Goal: Ask a question

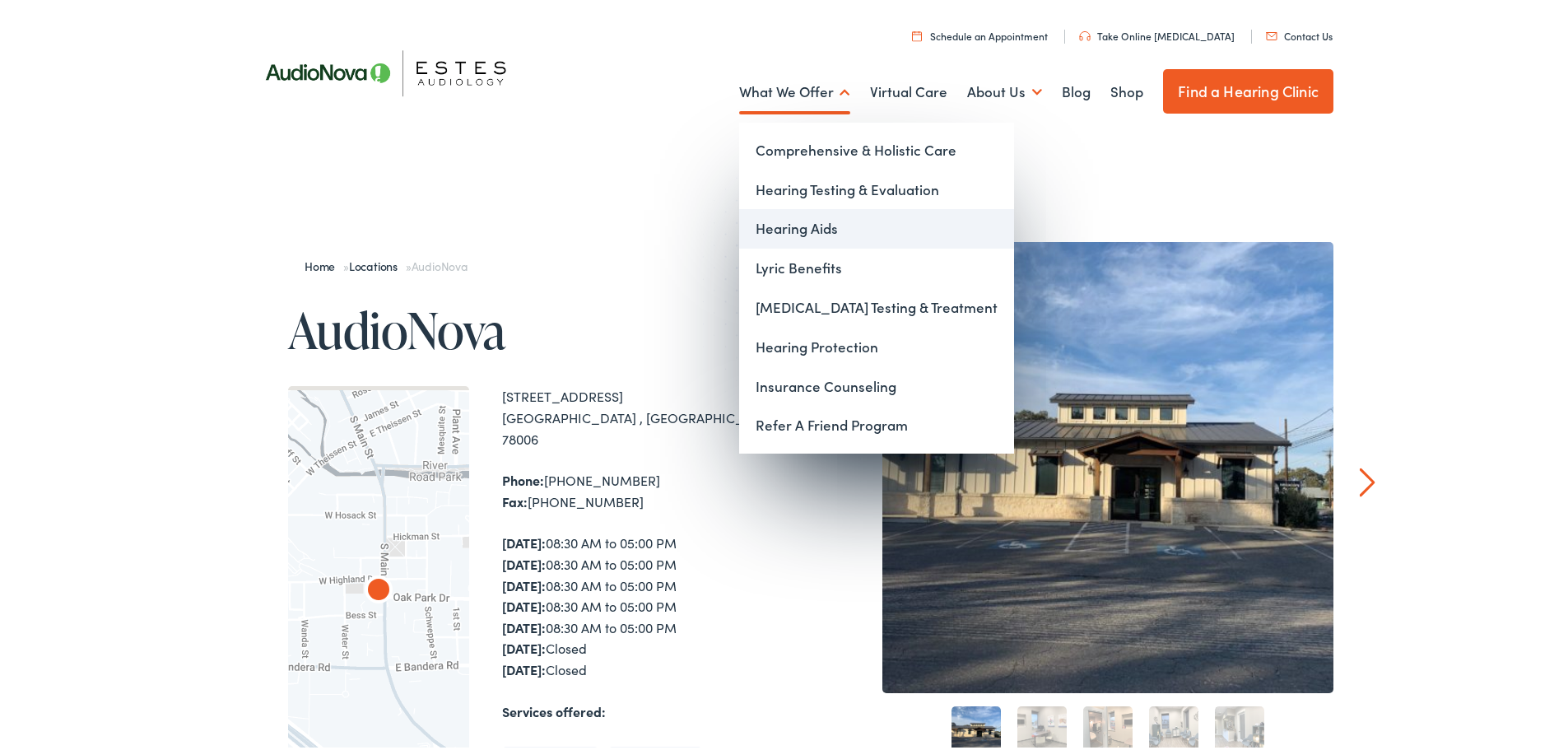
click at [820, 218] on link "Hearing Aids" at bounding box center [877, 225] width 275 height 39
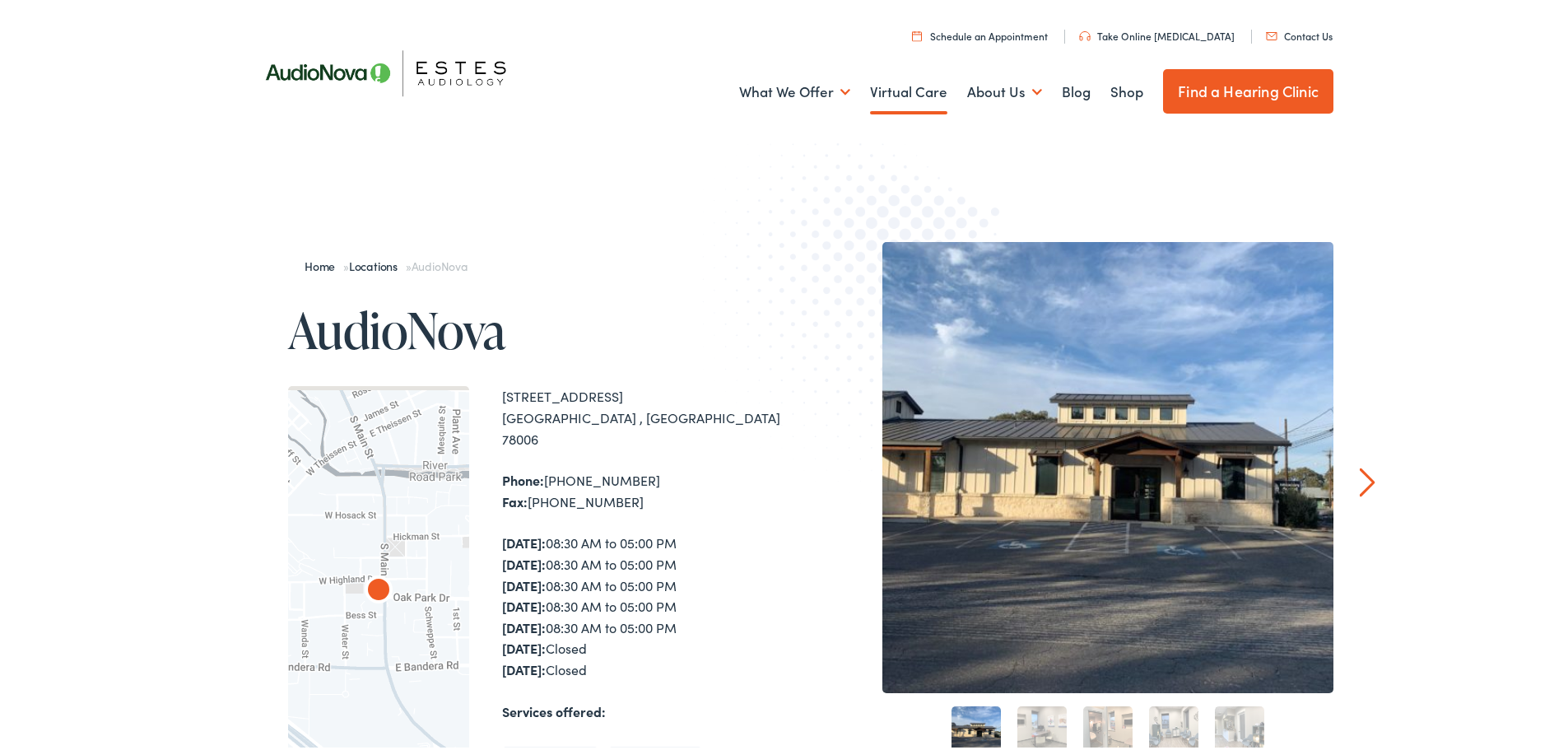
click at [925, 91] on link "Virtual Care" at bounding box center [908, 88] width 77 height 60
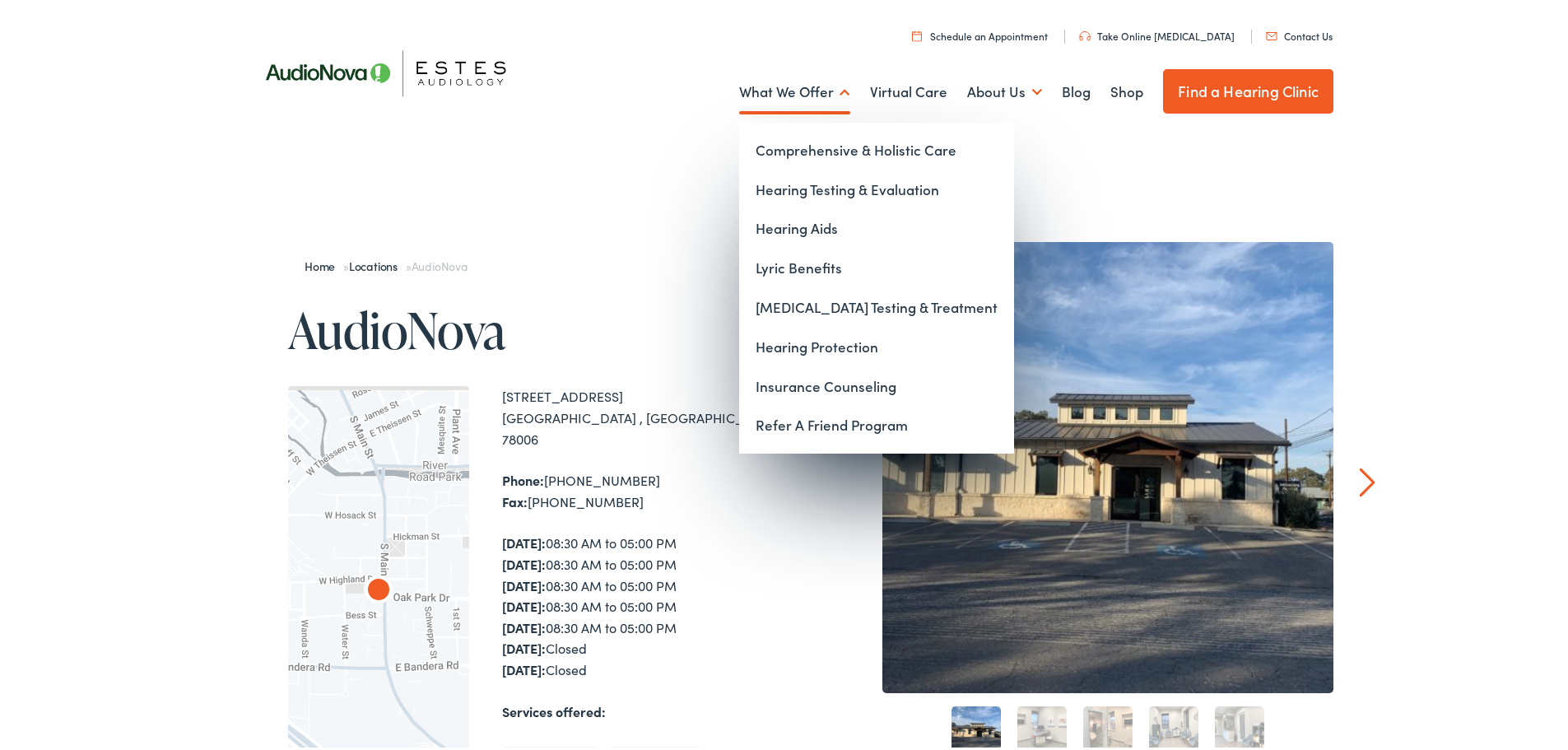
click at [790, 84] on link "What We Offer" at bounding box center [794, 88] width 111 height 60
click at [825, 190] on link "Hearing Testing & Evaluation" at bounding box center [877, 187] width 275 height 39
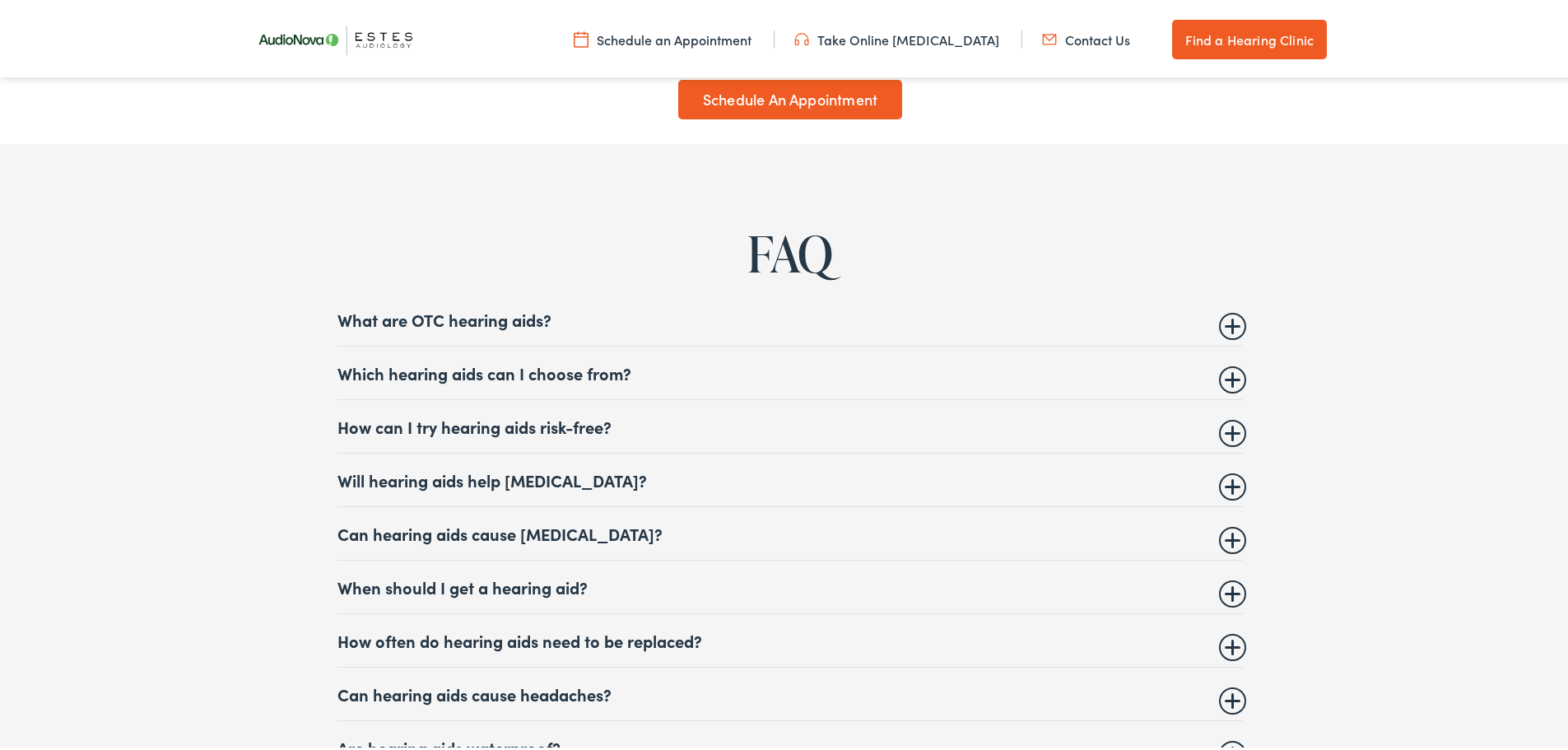
scroll to position [6587, 0]
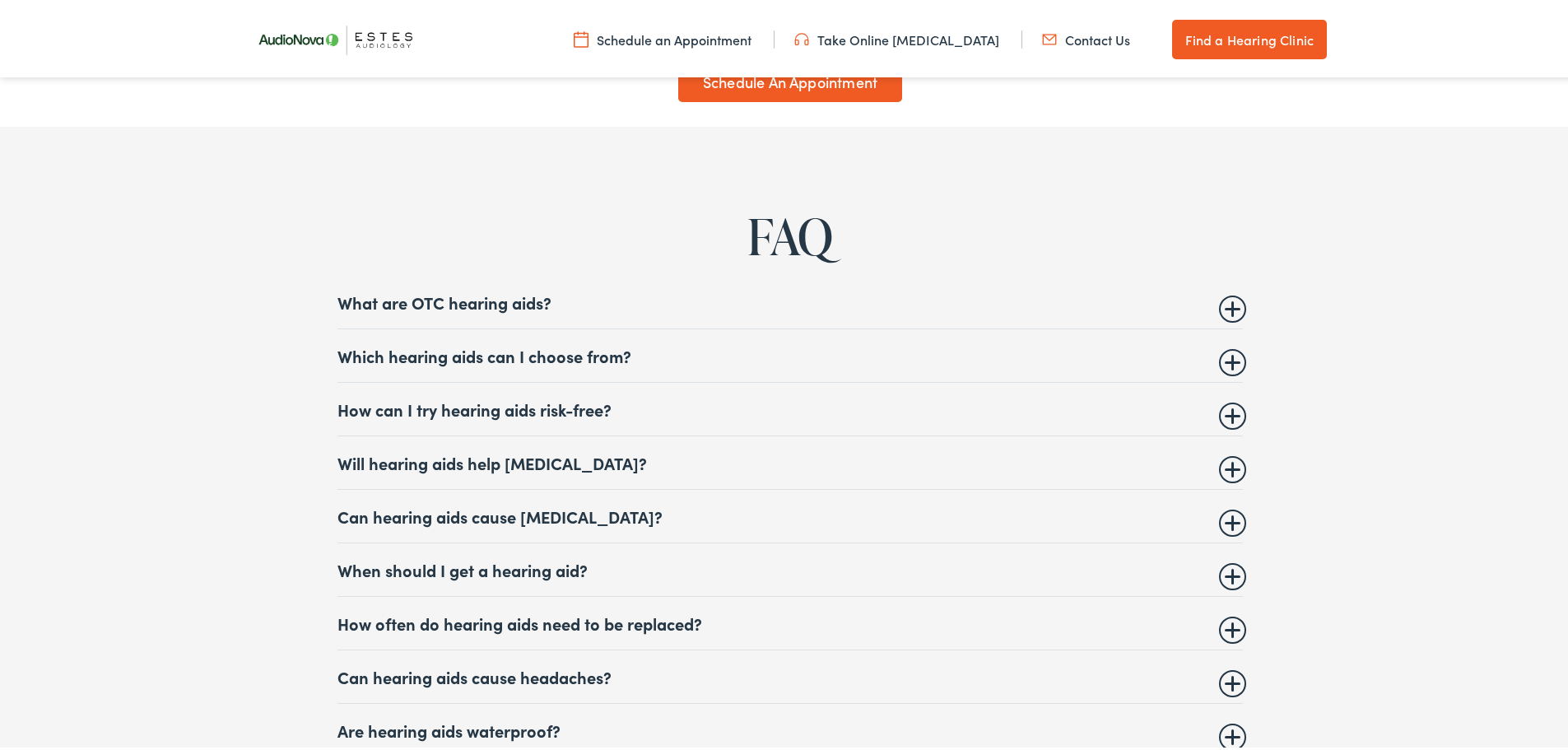
click at [1235, 350] on summary "Which hearing aids can I choose from?" at bounding box center [790, 352] width 905 height 20
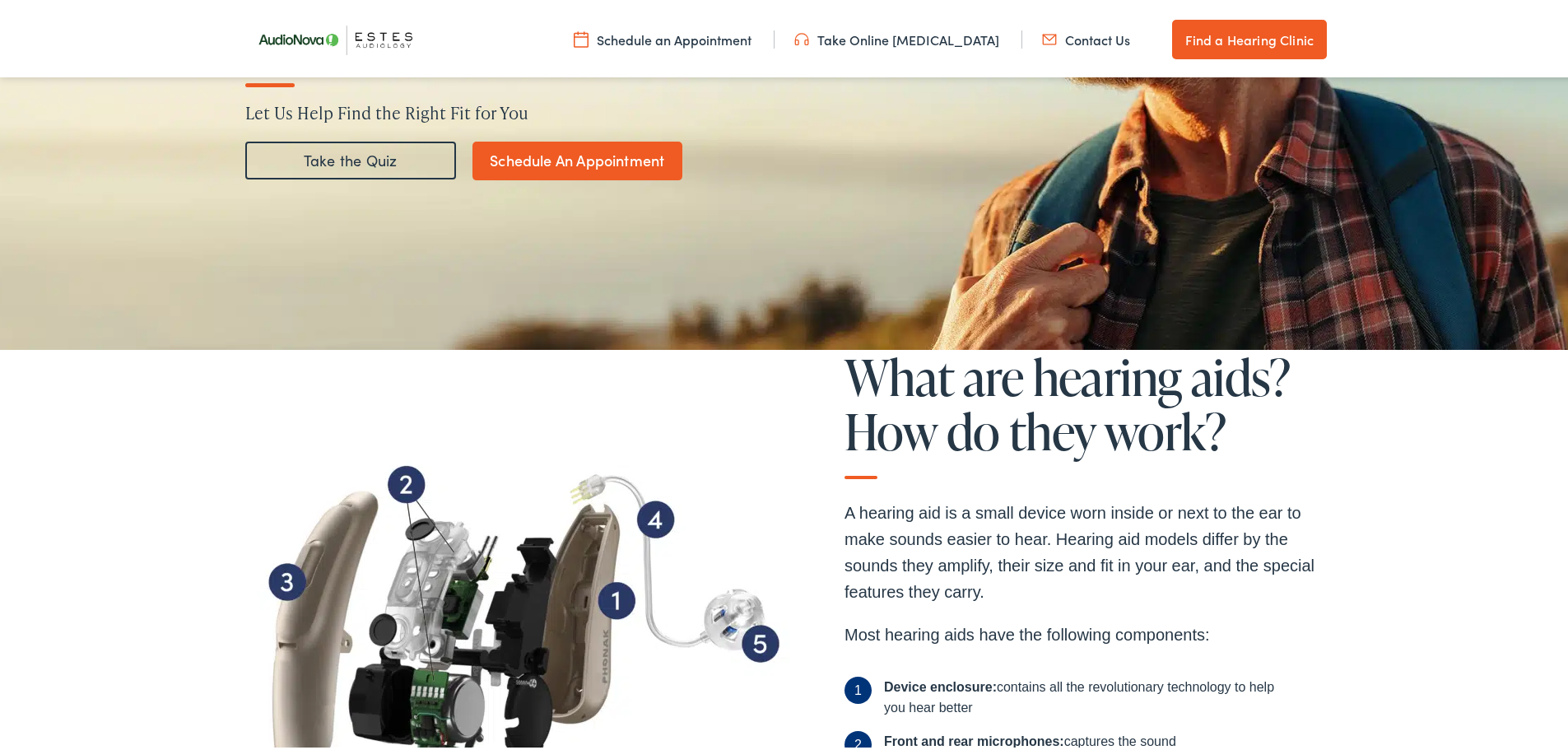
scroll to position [0, 0]
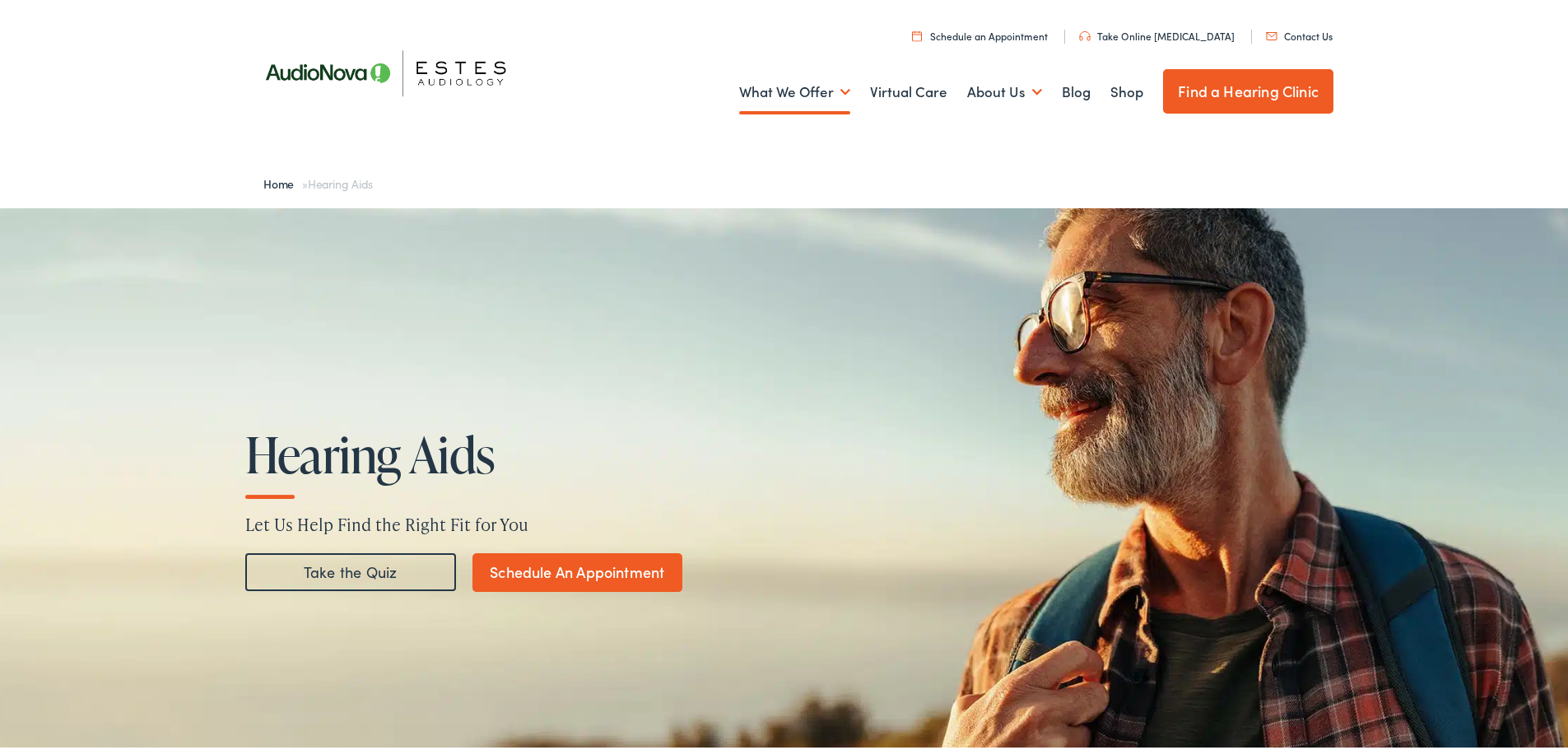
click at [1304, 27] on link "Contact Us" at bounding box center [1299, 32] width 67 height 14
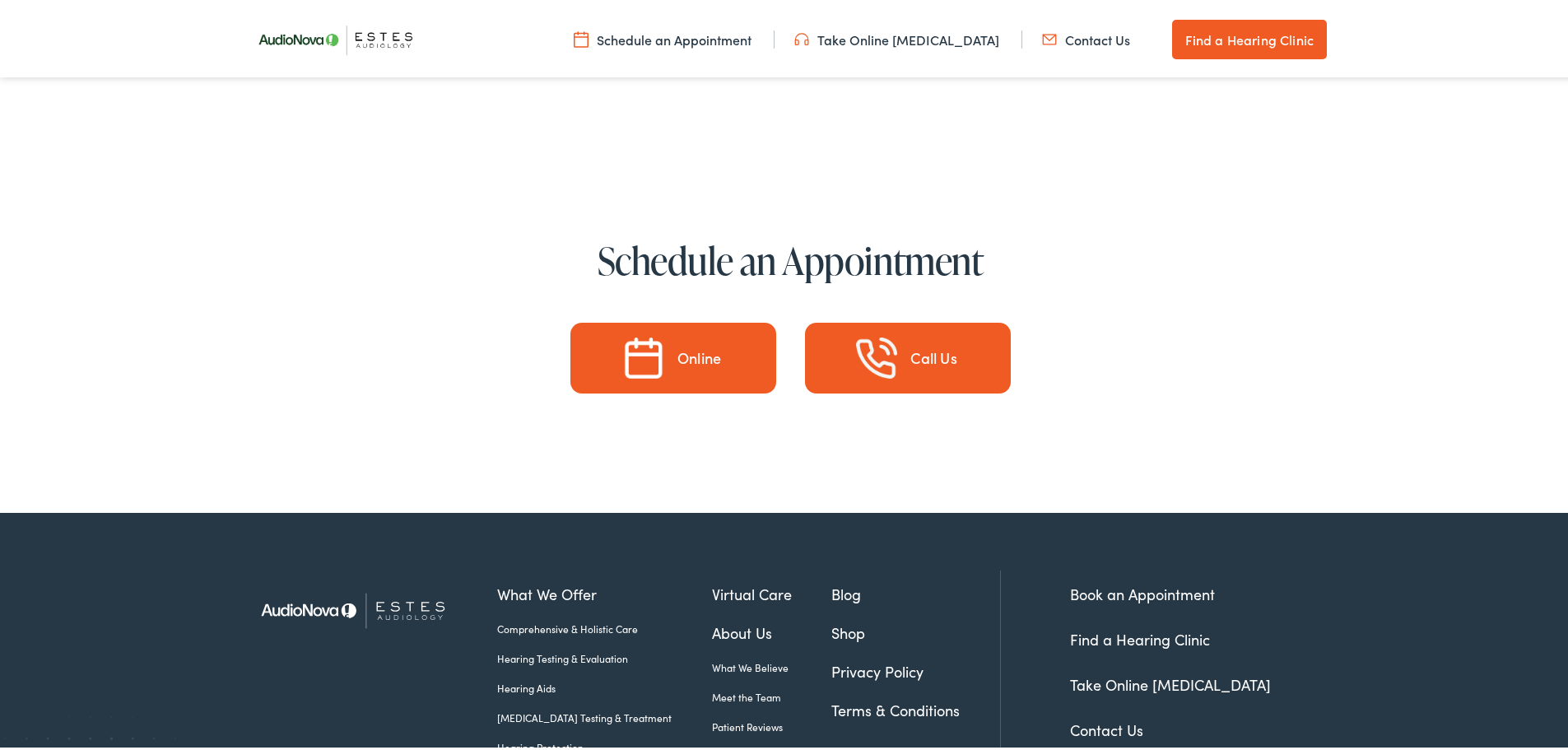
scroll to position [8739, 0]
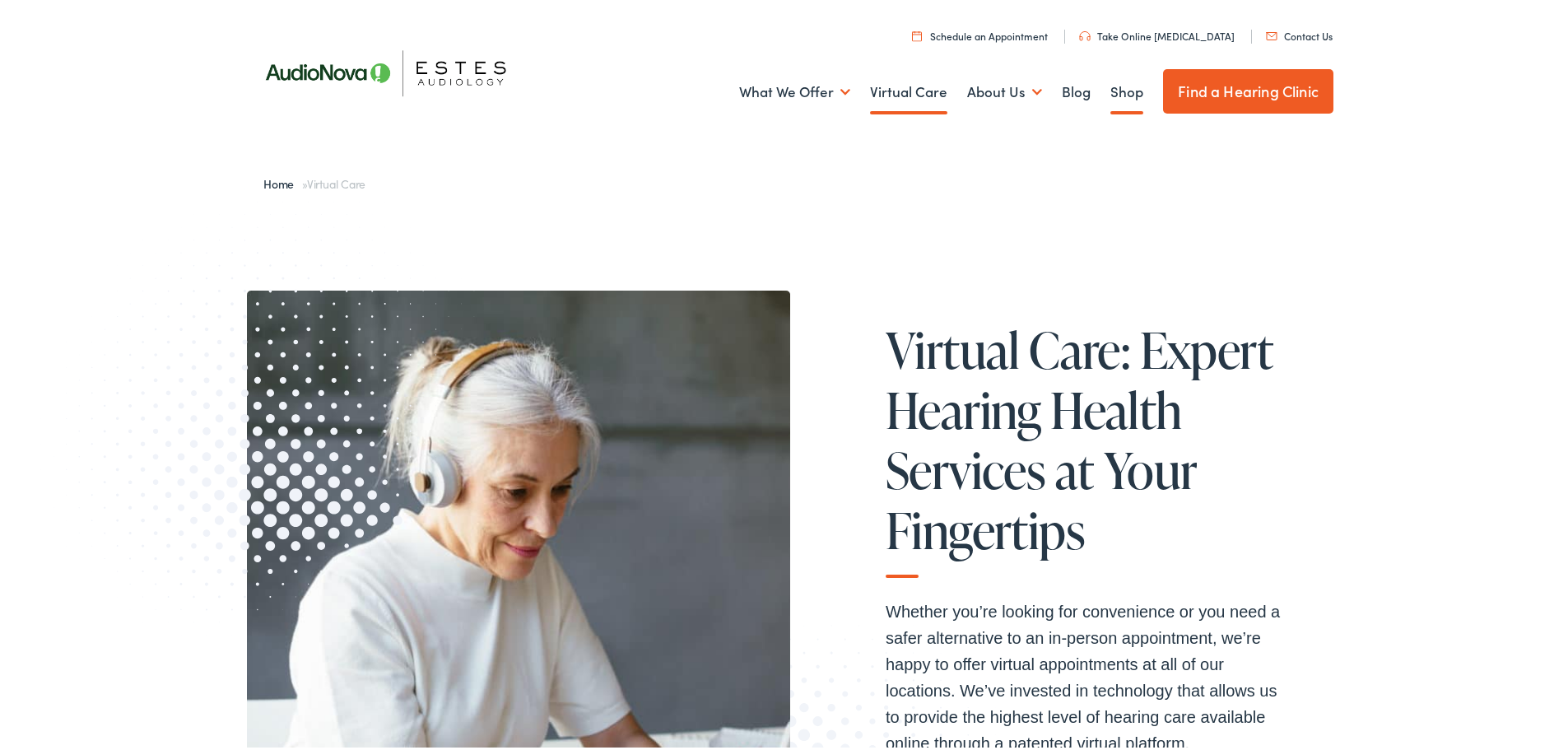
click at [1113, 87] on link "Shop" at bounding box center [1126, 88] width 33 height 60
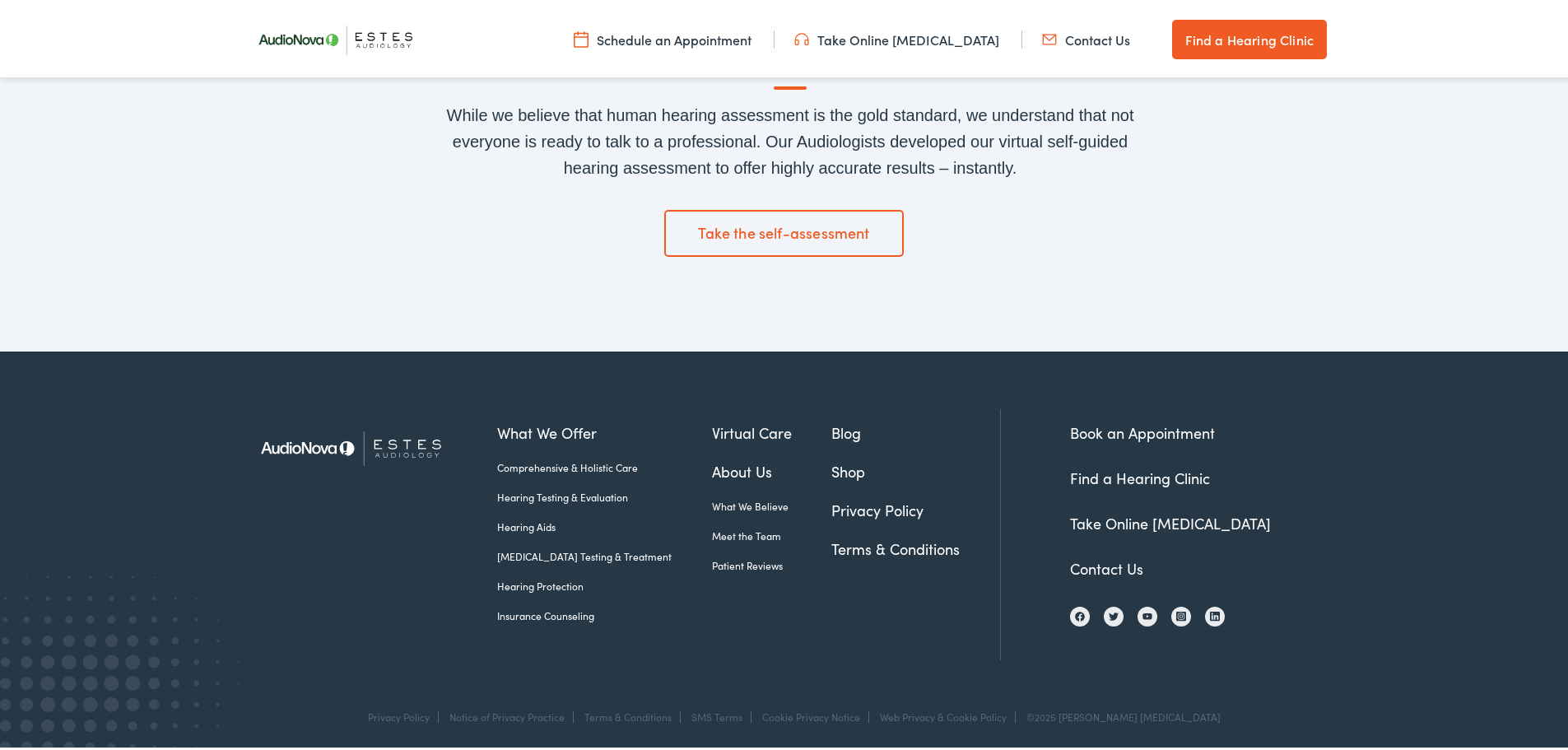
scroll to position [3520, 0]
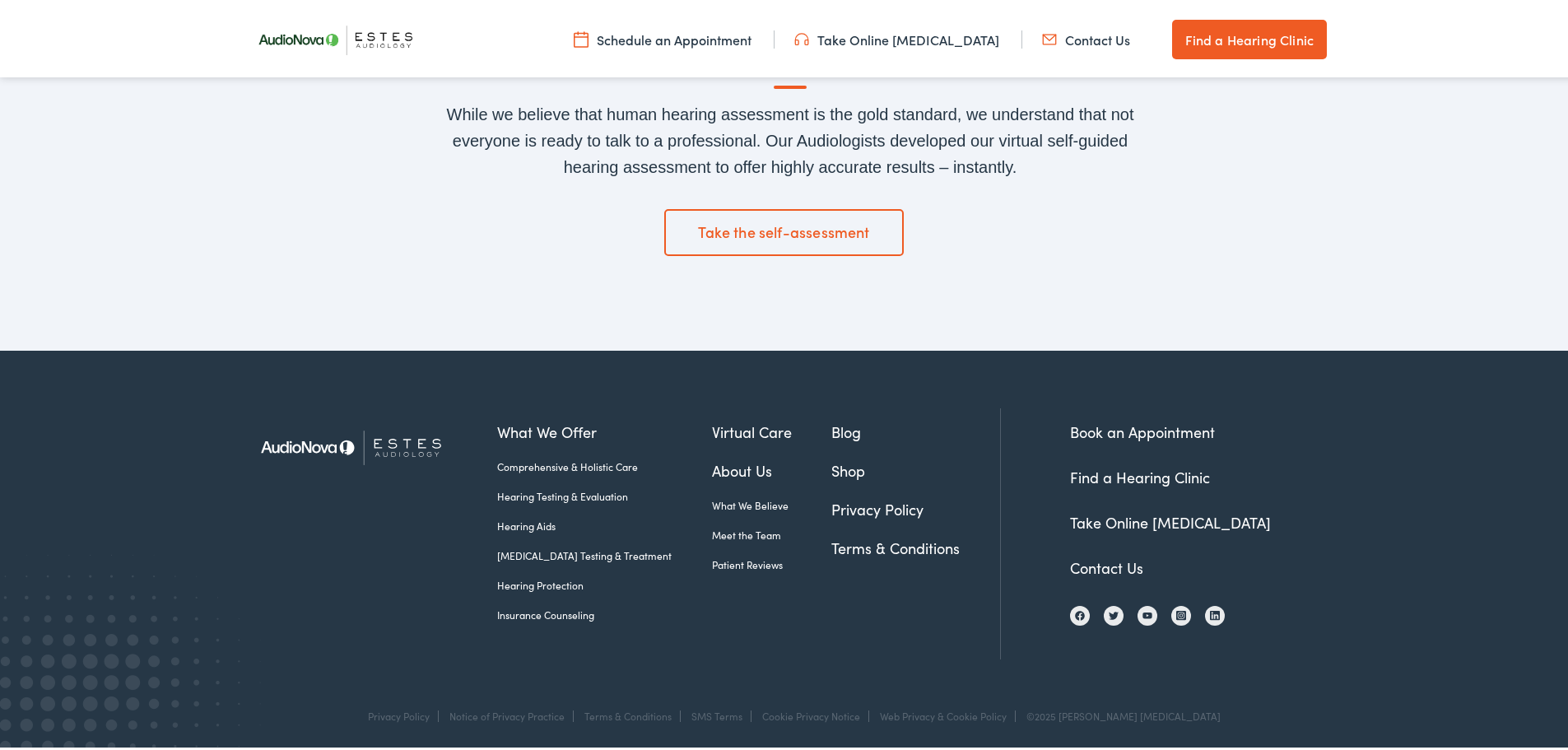
click at [731, 530] on link "Meet the Team" at bounding box center [771, 532] width 120 height 15
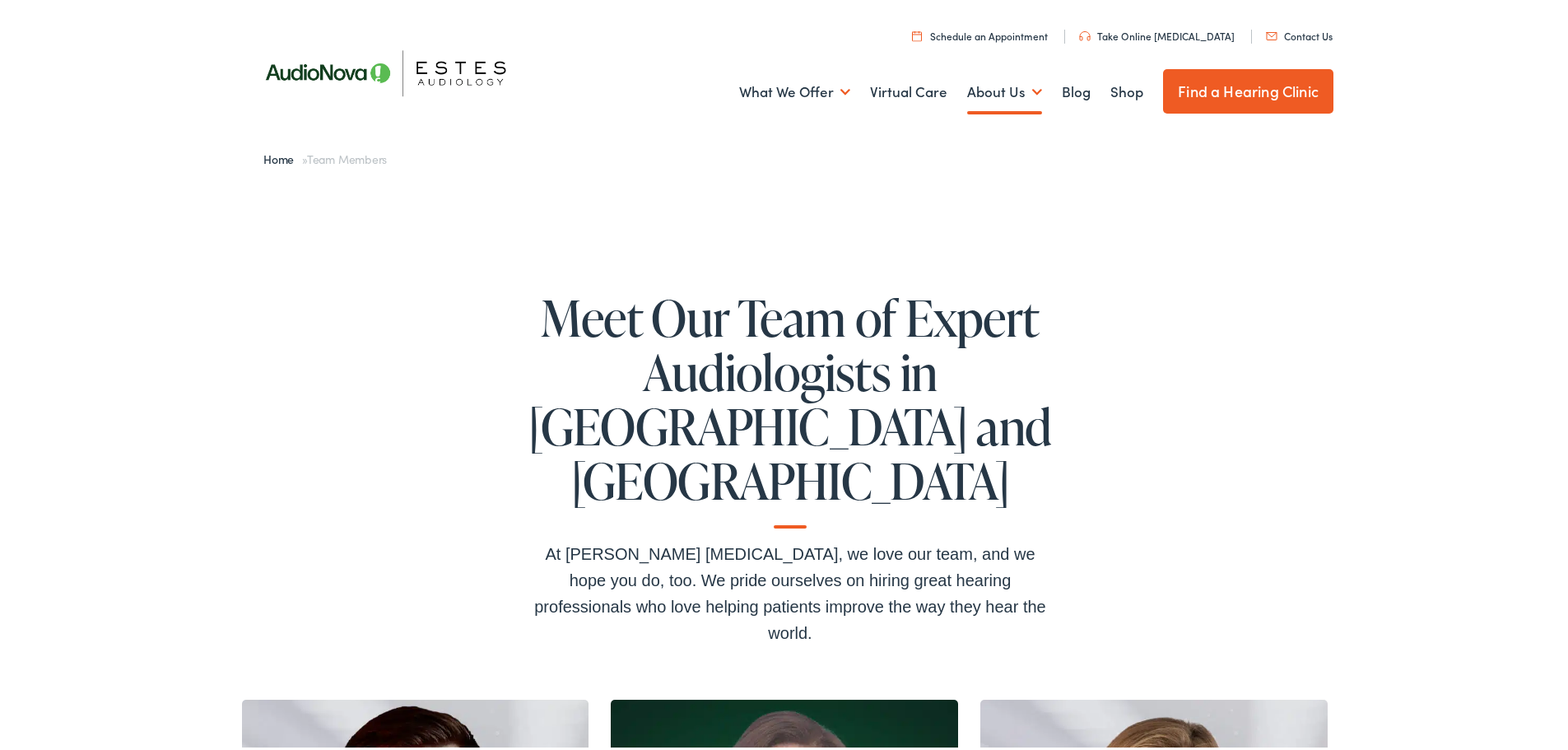
click at [1311, 28] on link "Contact Us" at bounding box center [1299, 32] width 67 height 14
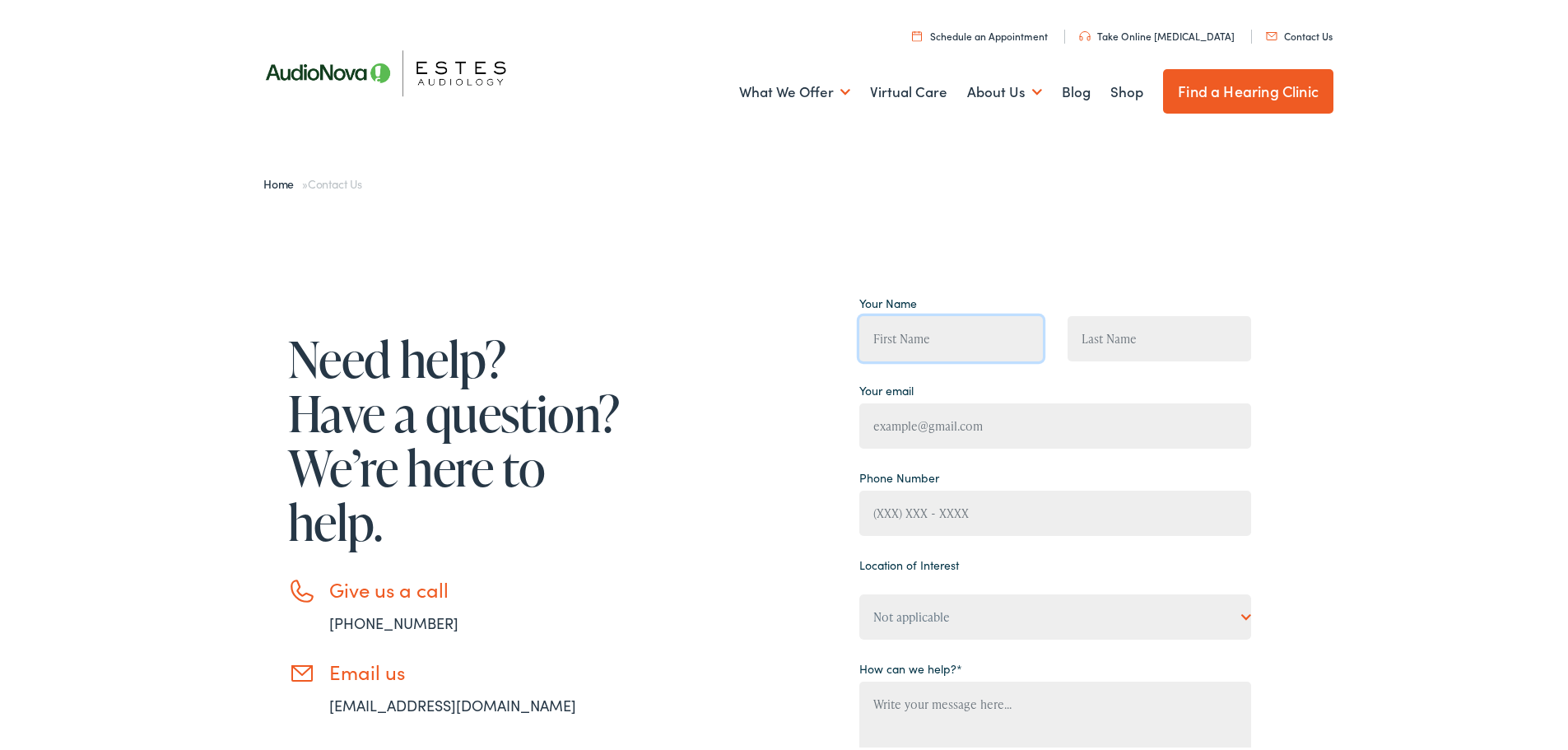
click at [932, 329] on input "Contact form" at bounding box center [950, 335] width 183 height 46
type input "Clay"
click at [1082, 344] on input "Contact form" at bounding box center [1159, 335] width 183 height 46
type input "Norbery"
click at [1007, 428] on input "Contact form" at bounding box center [1055, 422] width 392 height 46
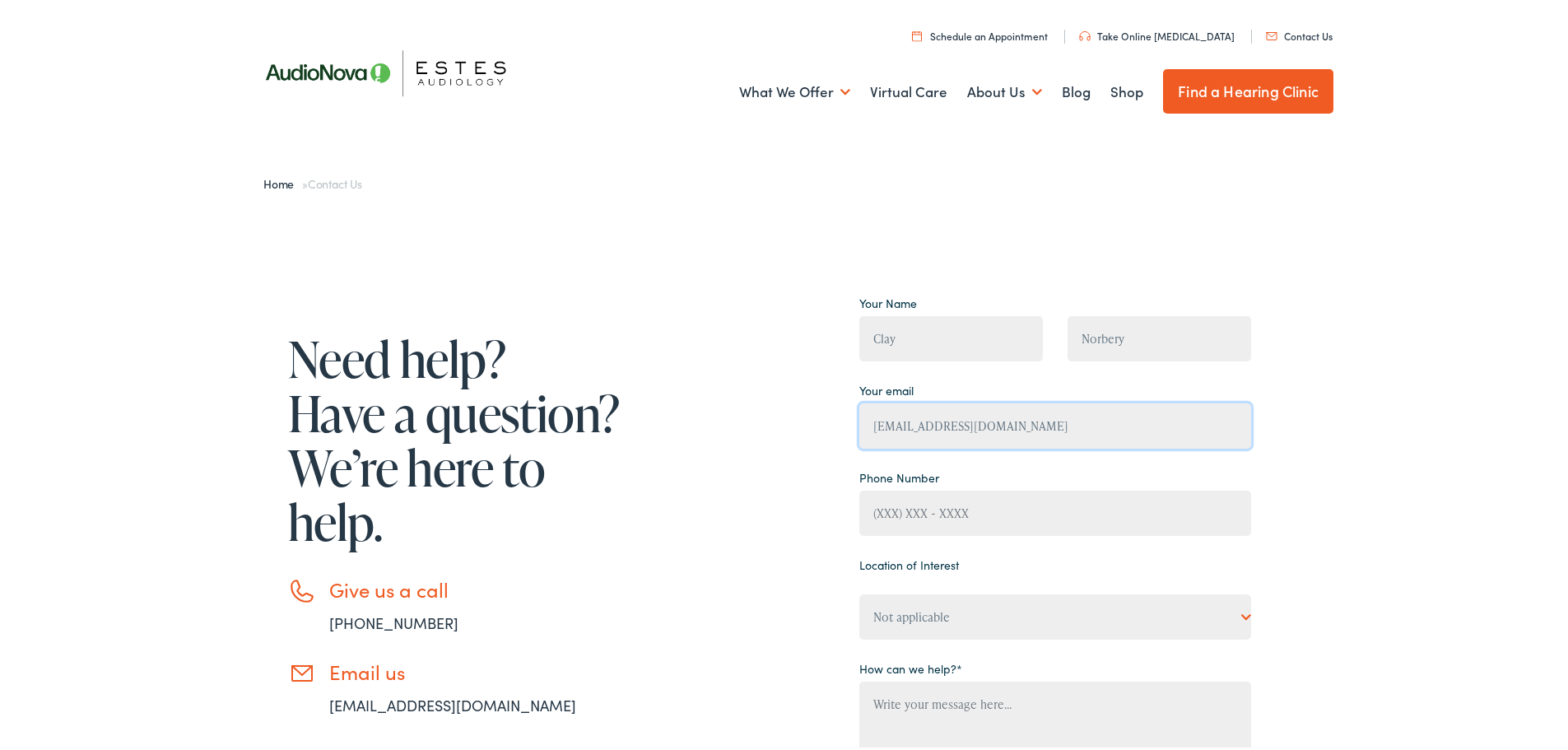
type input "[EMAIL_ADDRESS][DOMAIN_NAME]"
type input "[PHONE_NUMBER]"
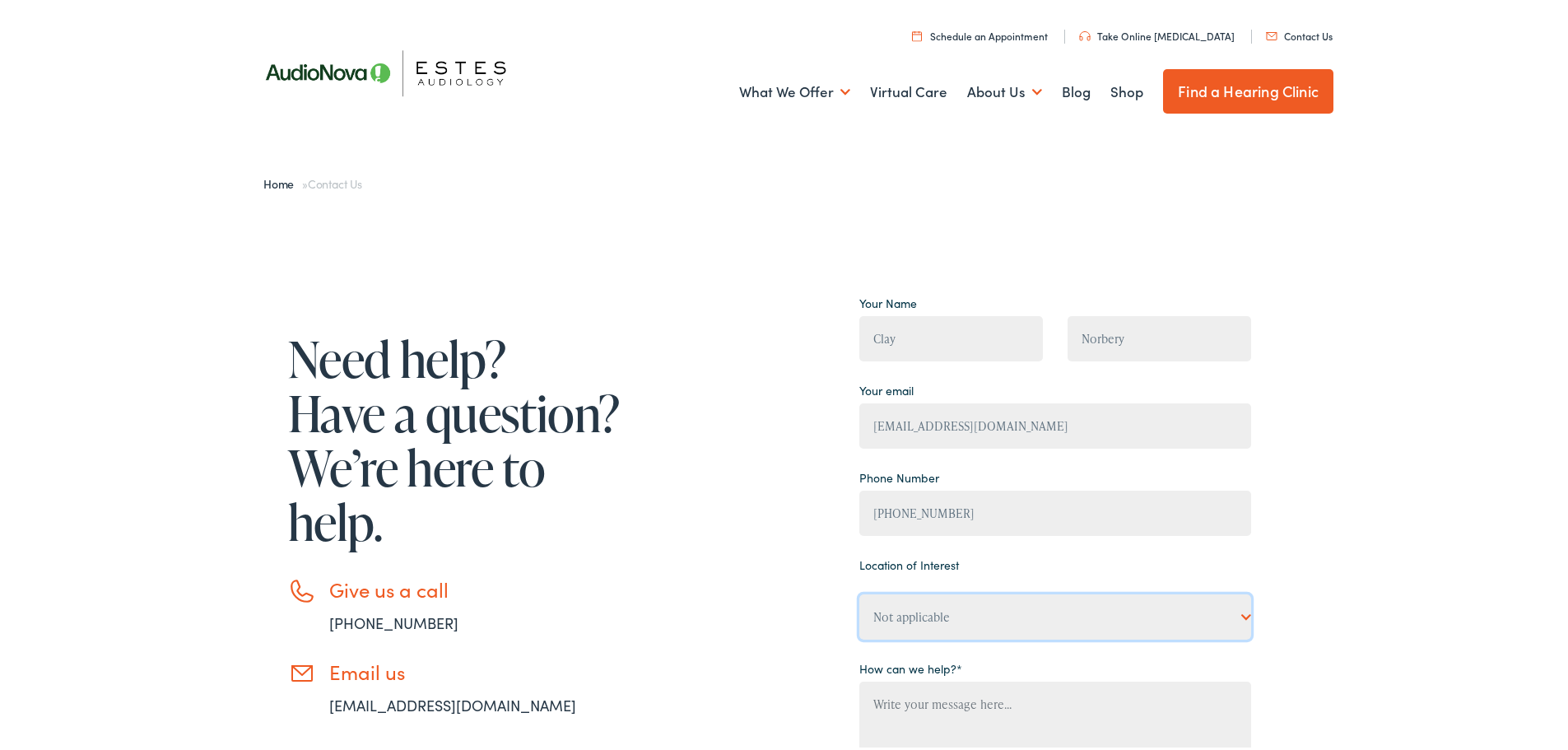
click at [952, 612] on select "Not applicable [PERSON_NAME] [MEDICAL_DATA], [PERSON_NAME] [MEDICAL_DATA], Bato…" at bounding box center [1055, 613] width 392 height 46
select select "[PERSON_NAME] [MEDICAL_DATA], Boerne"
click at [859, 591] on select "Not applicable [PERSON_NAME] [MEDICAL_DATA], [PERSON_NAME] [MEDICAL_DATA], Bato…" at bounding box center [1055, 613] width 392 height 46
click at [771, 579] on div "Need help? Have a question? We’re here to help. Give us a call [PHONE_NUMBER] E…" at bounding box center [749, 626] width 1004 height 678
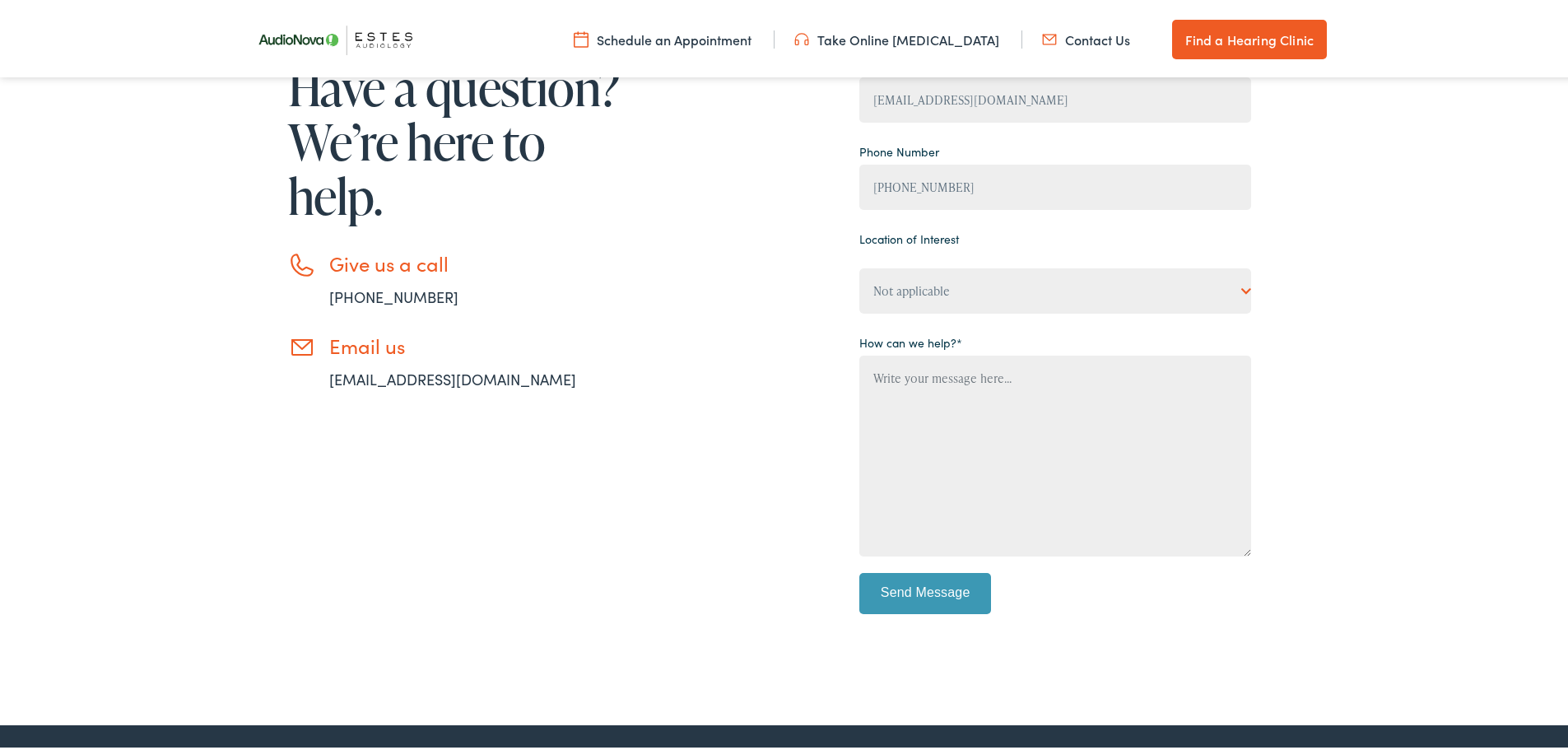
scroll to position [329, 0]
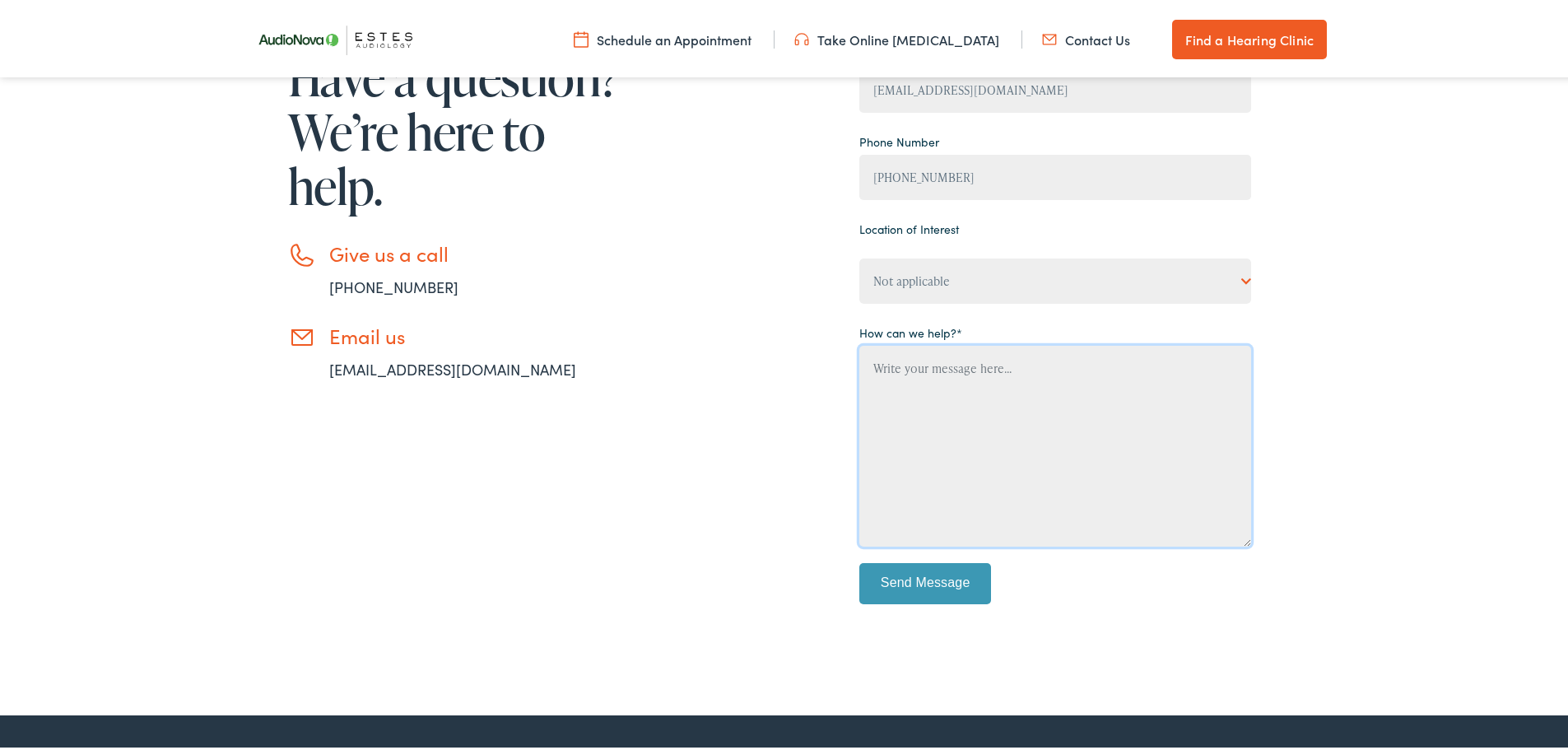
click at [881, 367] on textarea "Contact form" at bounding box center [1055, 443] width 392 height 201
click at [1133, 367] on textarea "Was using cover the counter Sony CRE20 in ears. Was considering the Signia silk…" at bounding box center [1055, 443] width 392 height 201
click at [1221, 383] on textarea "Was using cover the counter Sony CRE20 in ears. They fit well, but the backgrou…" at bounding box center [1055, 443] width 392 height 201
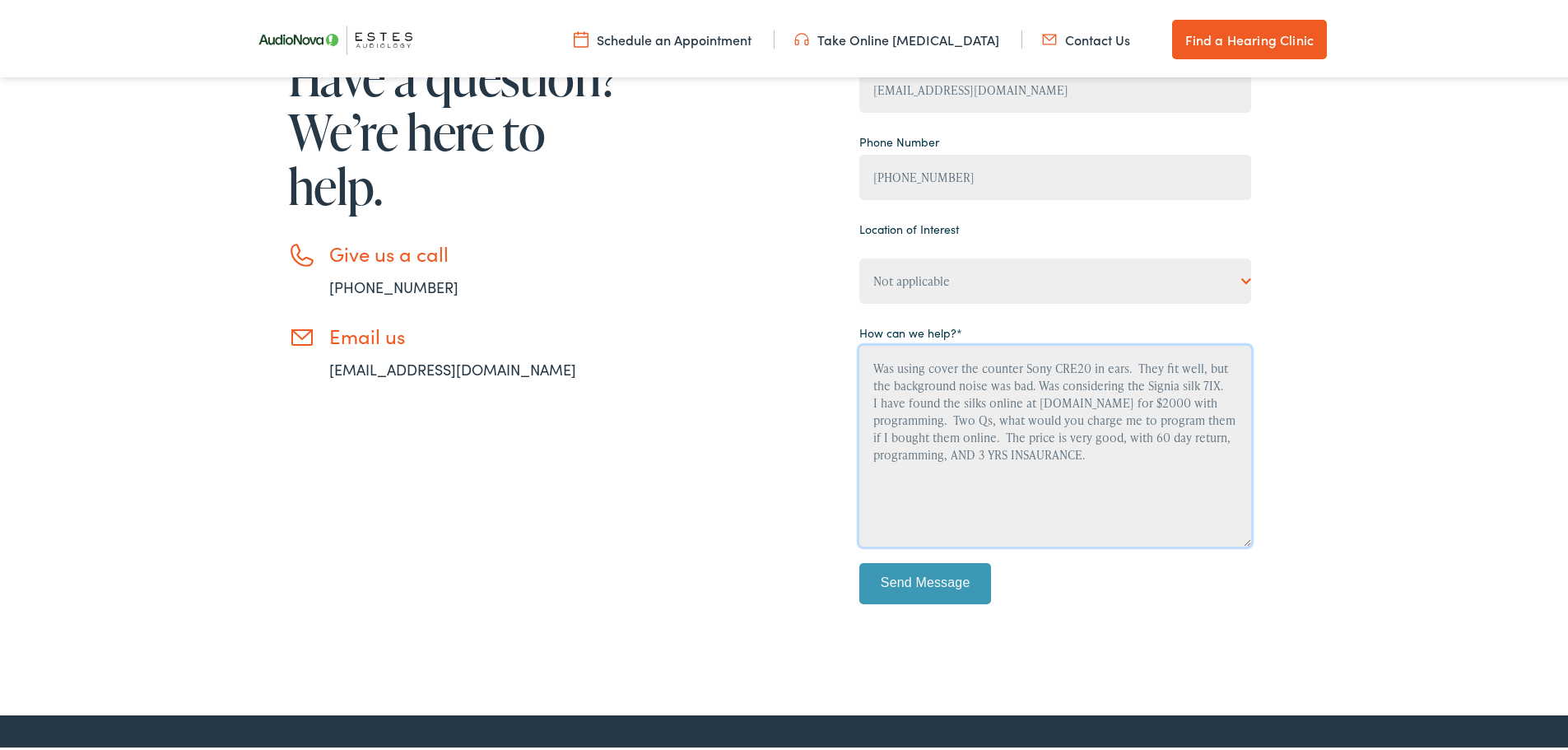
drag, startPoint x: 947, startPoint y: 452, endPoint x: 1086, endPoint y: 456, distance: 139.1
click at [1105, 453] on textarea "Was using cover the counter Sony CRE20 in ears. They fit well, but the backgrou…" at bounding box center [1055, 443] width 392 height 201
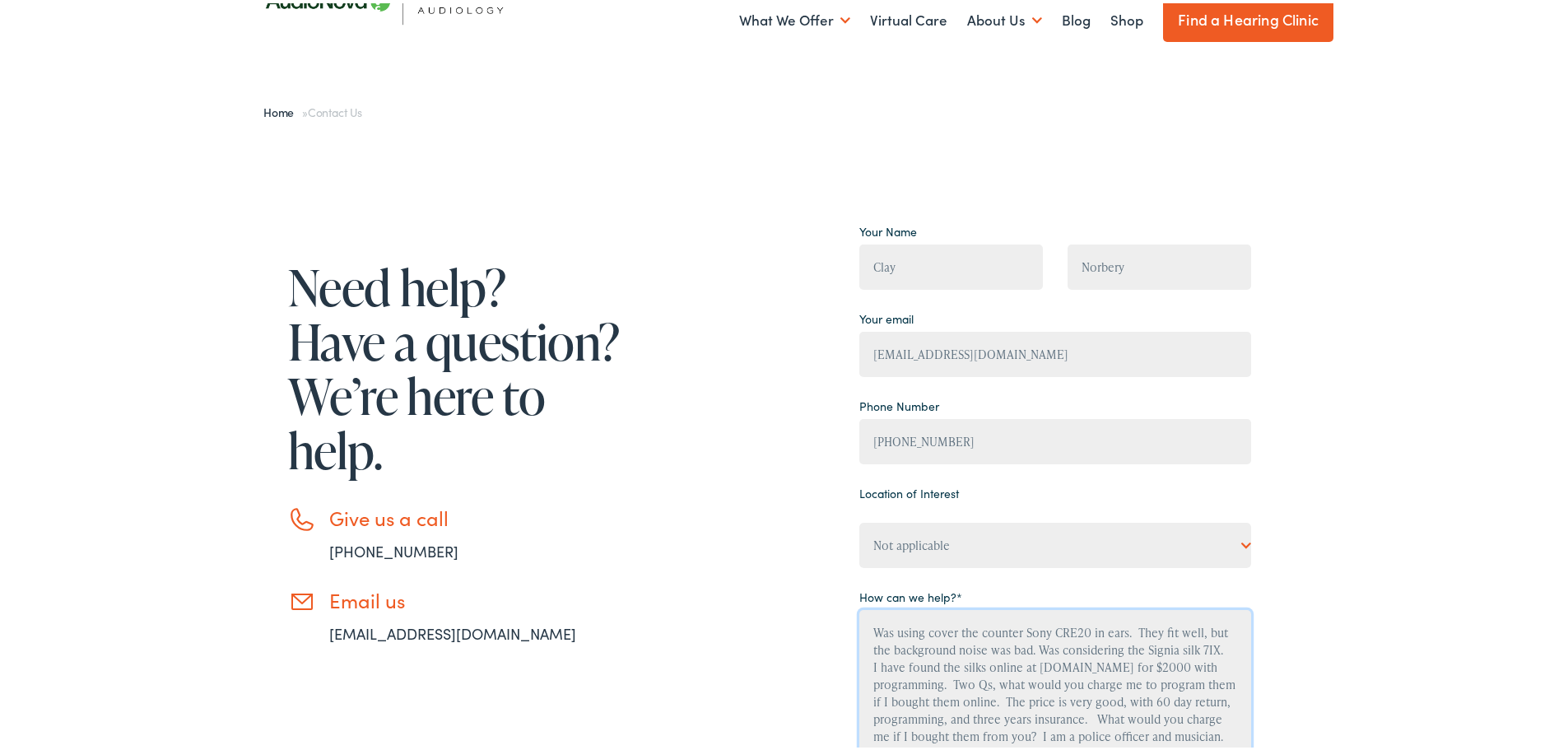
scroll to position [165, 0]
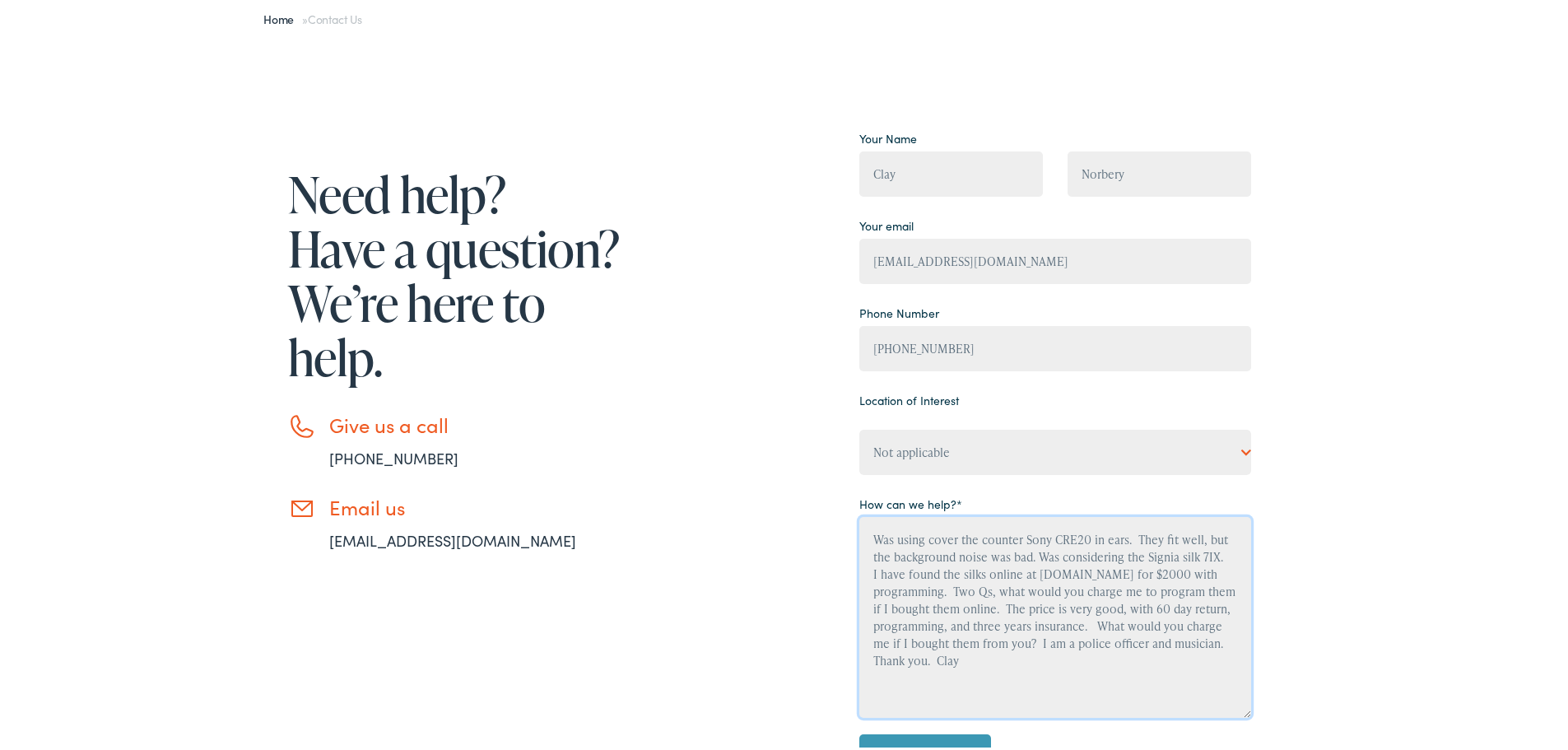
click at [929, 539] on textarea "Was using cover the counter Sony CRE20 in ears. They fit well, but the backgrou…" at bounding box center [1055, 614] width 392 height 201
click at [1115, 540] on textarea "Was using over the counter Sony CRE20 in ears. They fit well, but the backgroun…" at bounding box center [1055, 614] width 392 height 201
click at [906, 569] on textarea "Was using over the counter Sony CRE20 in ear hearing aids. They fit well, but t…" at bounding box center [1055, 614] width 392 height 201
click at [1170, 590] on textarea "Was using over the counter Sony CRE20 in ear hearing aids. They fit well, but t…" at bounding box center [1055, 614] width 392 height 201
click at [888, 623] on textarea "Was using over the counter Sony CRE20 in ear hearing aids. They fit well, but t…" at bounding box center [1055, 614] width 392 height 201
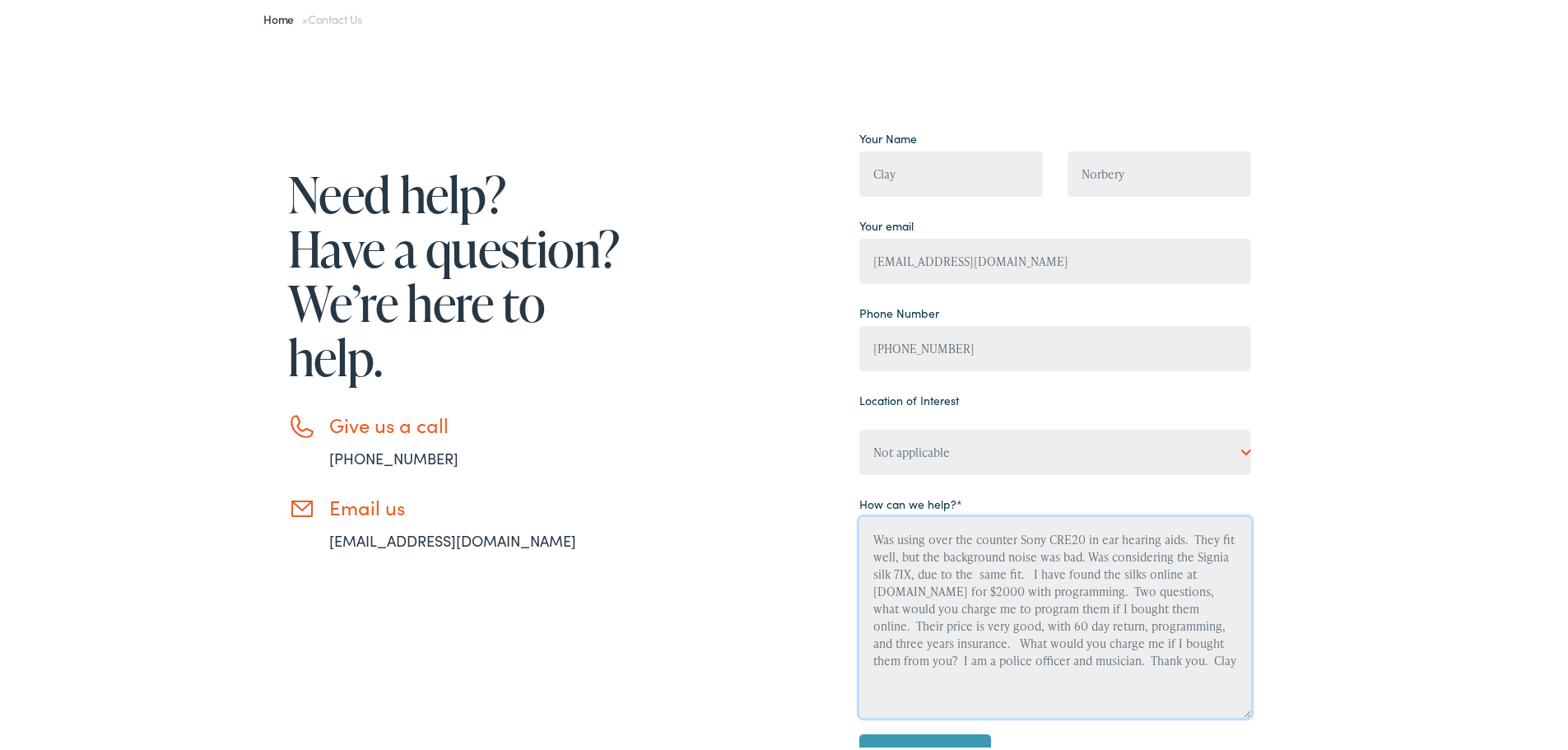
click at [1084, 654] on textarea "Was using over the counter Sony CRE20 in ear hearing aids. They fit well, but t…" at bounding box center [1055, 614] width 392 height 201
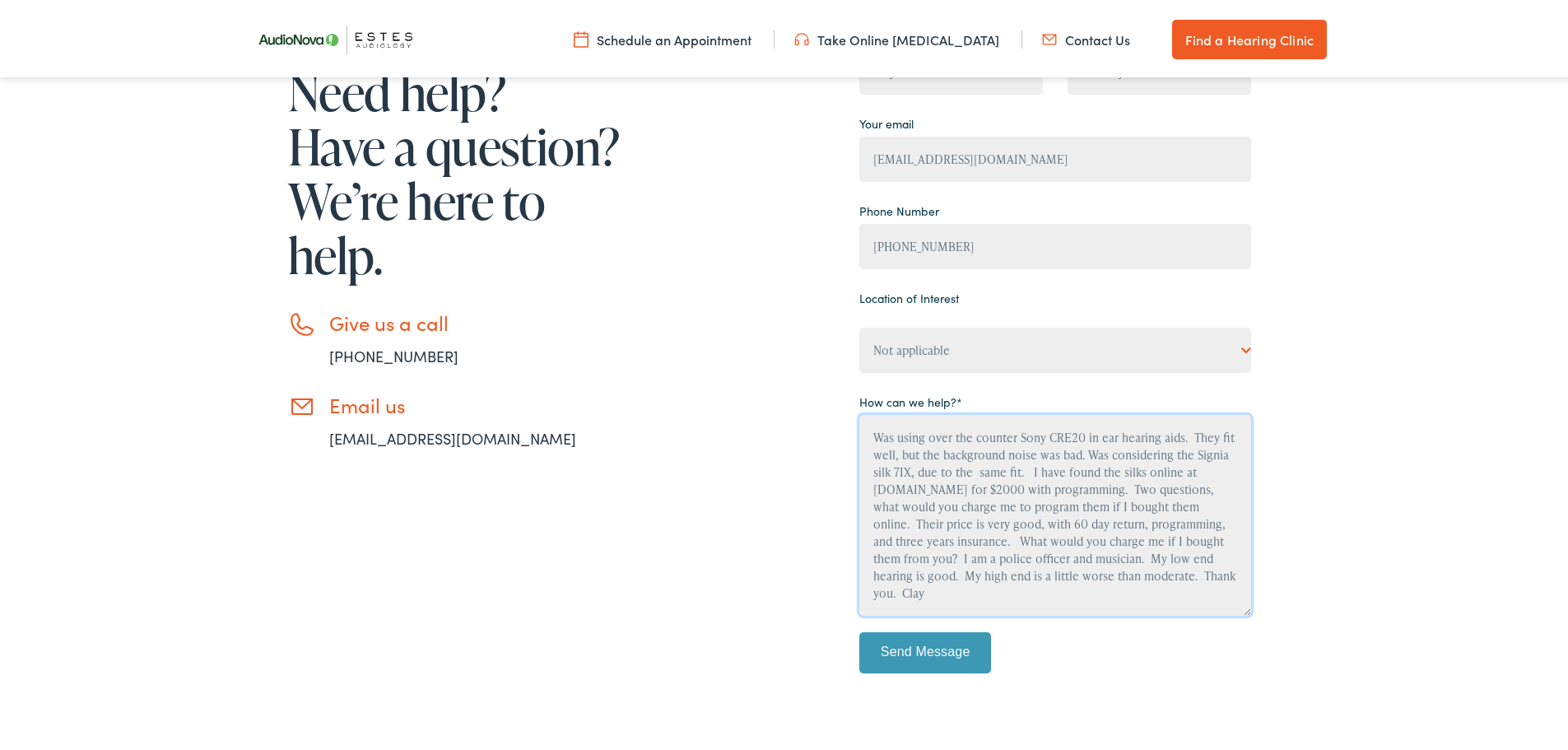
scroll to position [411, 0]
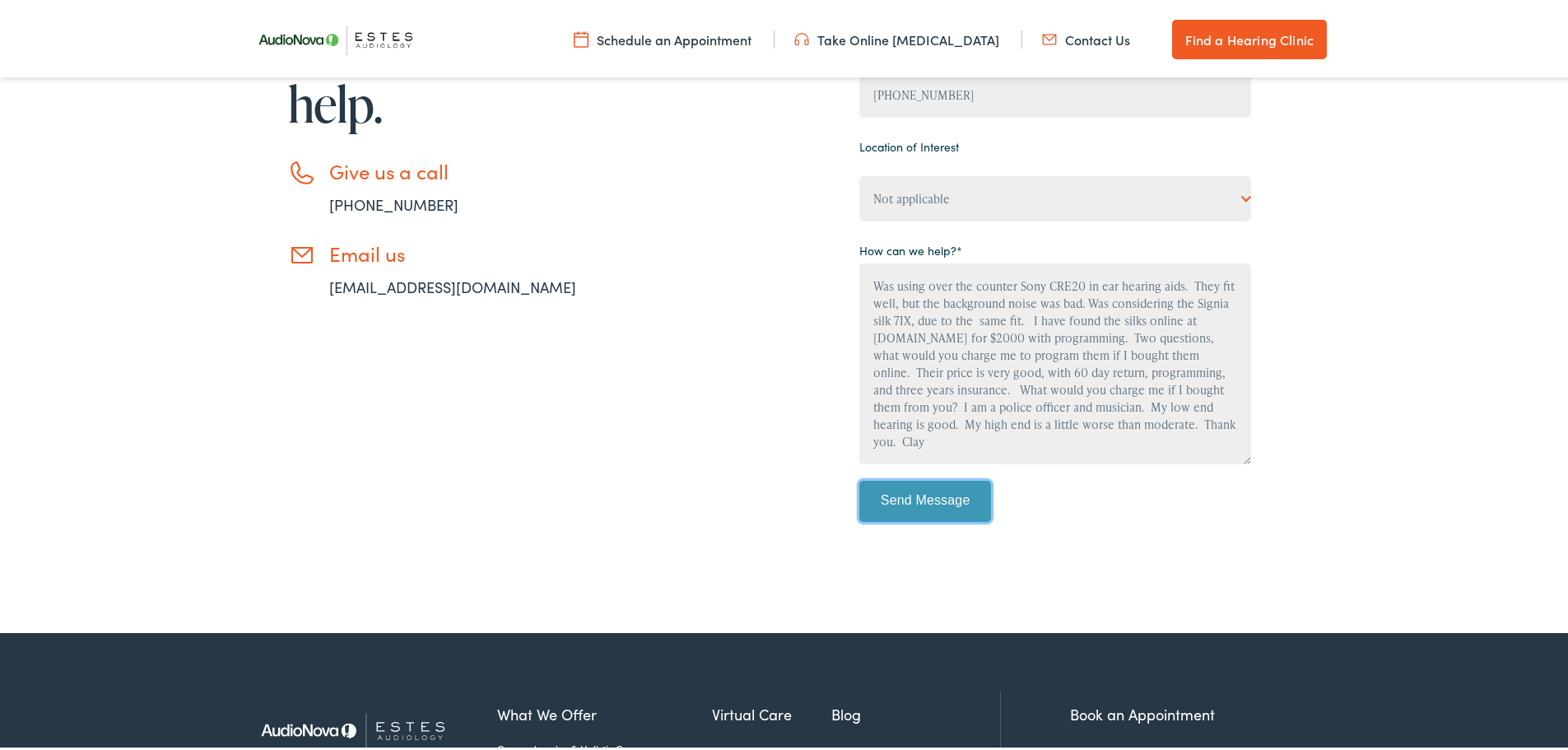
click at [944, 504] on input "Send Message" at bounding box center [925, 498] width 132 height 41
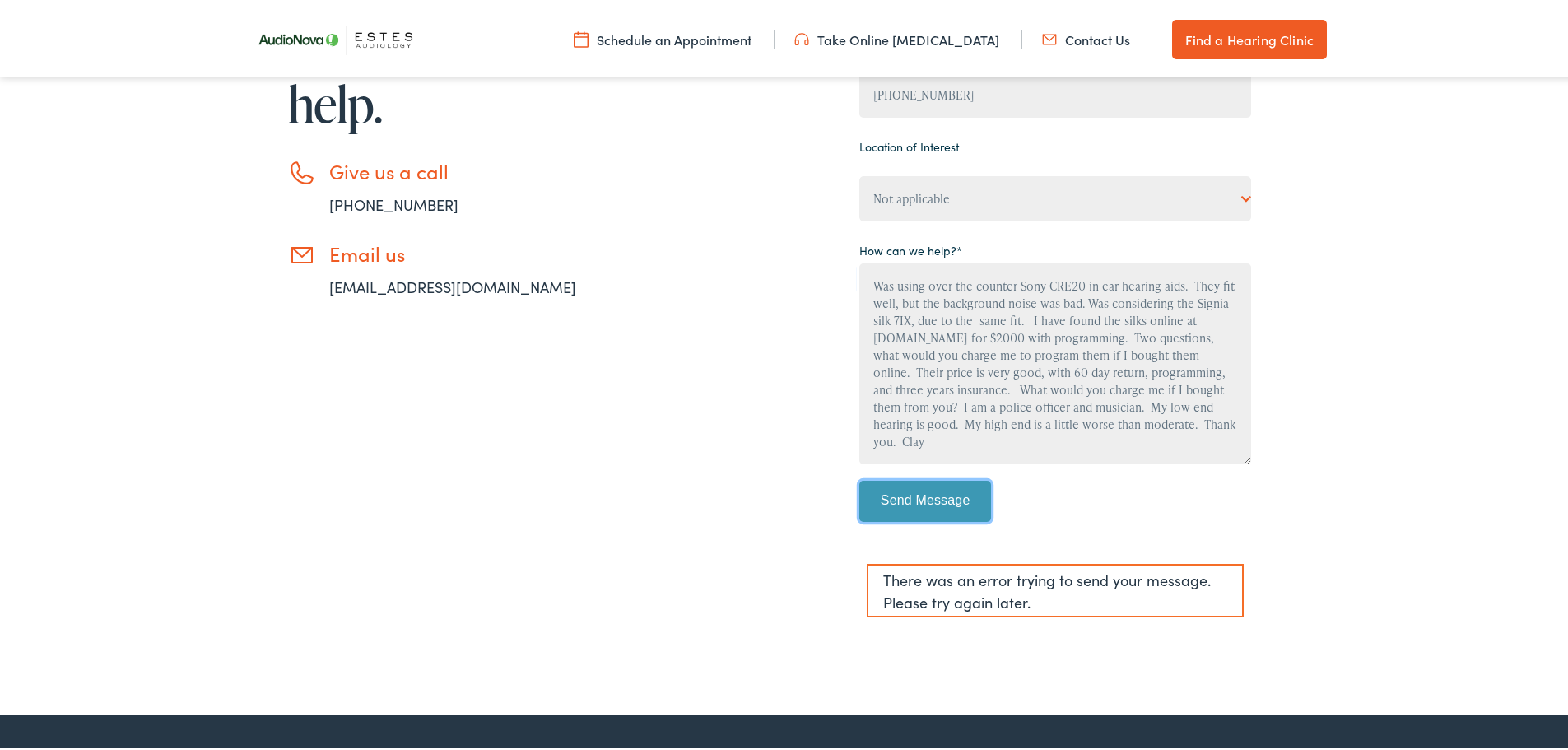
scroll to position [165, 0]
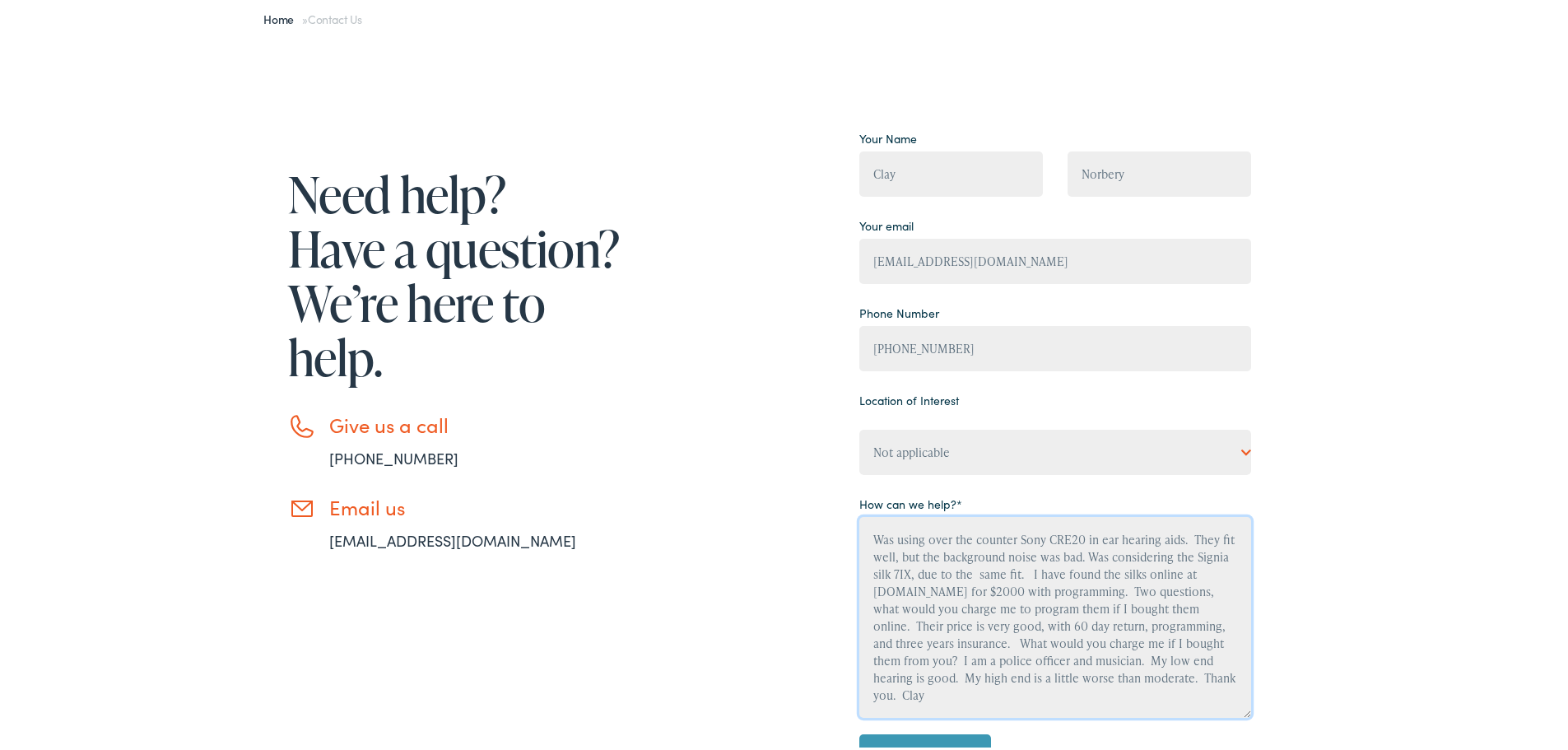
drag, startPoint x: 867, startPoint y: 532, endPoint x: 1210, endPoint y: 686, distance: 376.0
click at [1210, 686] on textarea "Was using over the counter Sony CRE20 in ear hearing aids. They fit well, but t…" at bounding box center [1055, 614] width 392 height 201
click at [763, 563] on div "Need help? Have a question? We’re here to help. Give us a call [PHONE_NUMBER] E…" at bounding box center [749, 502] width 1004 height 760
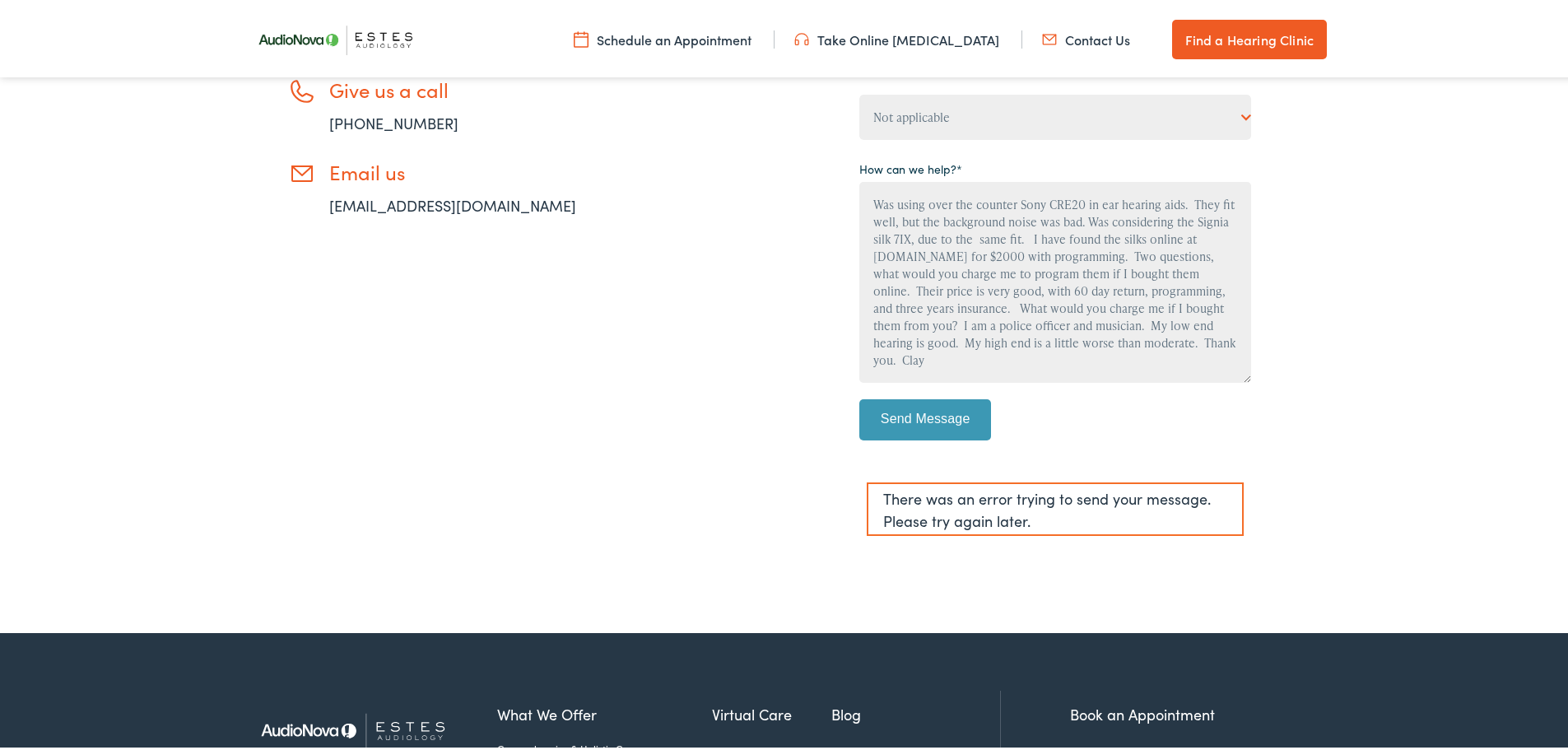
scroll to position [494, 0]
click at [921, 414] on input "Send Message" at bounding box center [925, 416] width 132 height 41
click at [913, 420] on input "Send Message" at bounding box center [925, 416] width 132 height 41
drag, startPoint x: 1083, startPoint y: 217, endPoint x: 866, endPoint y: 196, distance: 218.0
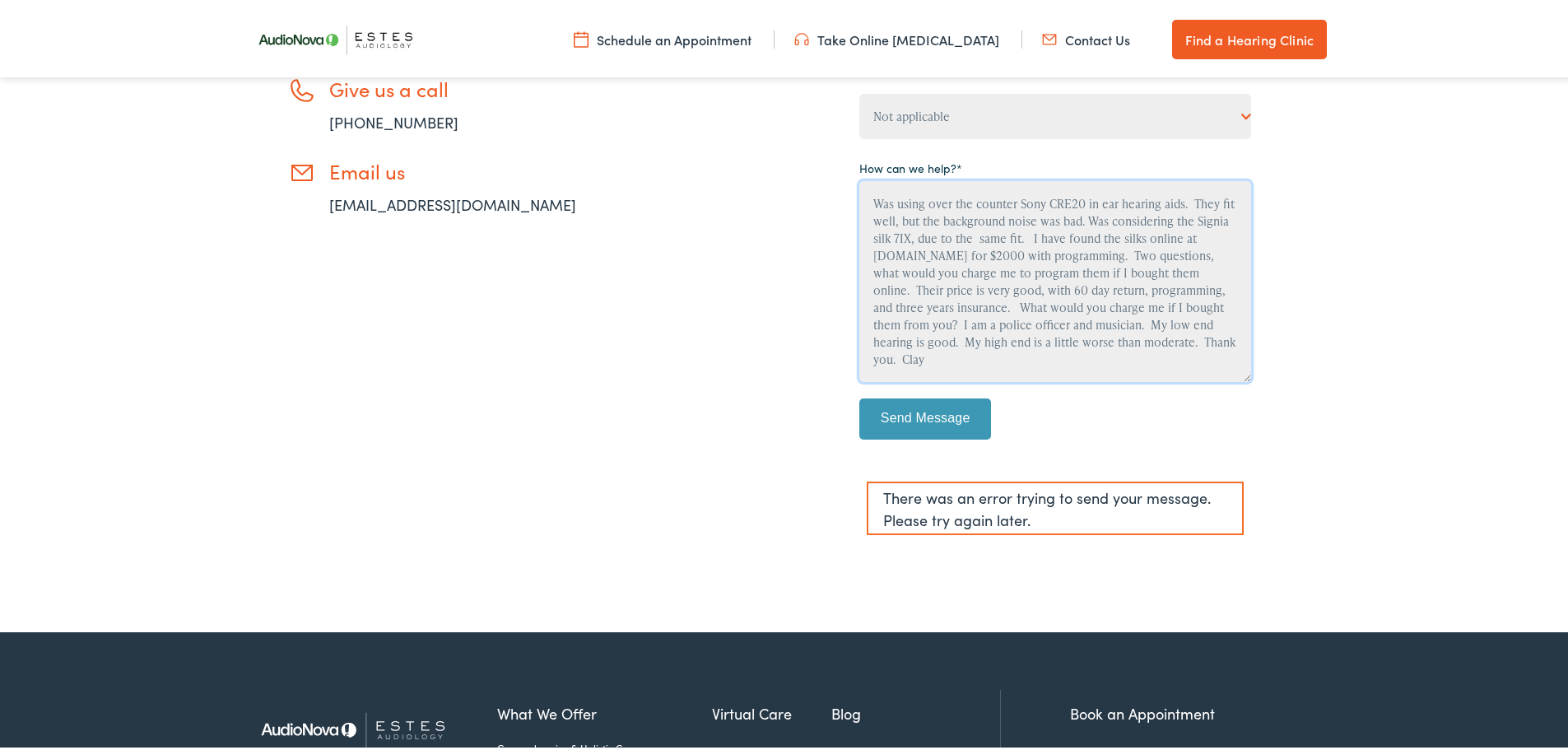
click at [861, 195] on textarea "Was using over the counter Sony CRE20 in ear hearing aids. They fit well, but t…" at bounding box center [1055, 278] width 392 height 201
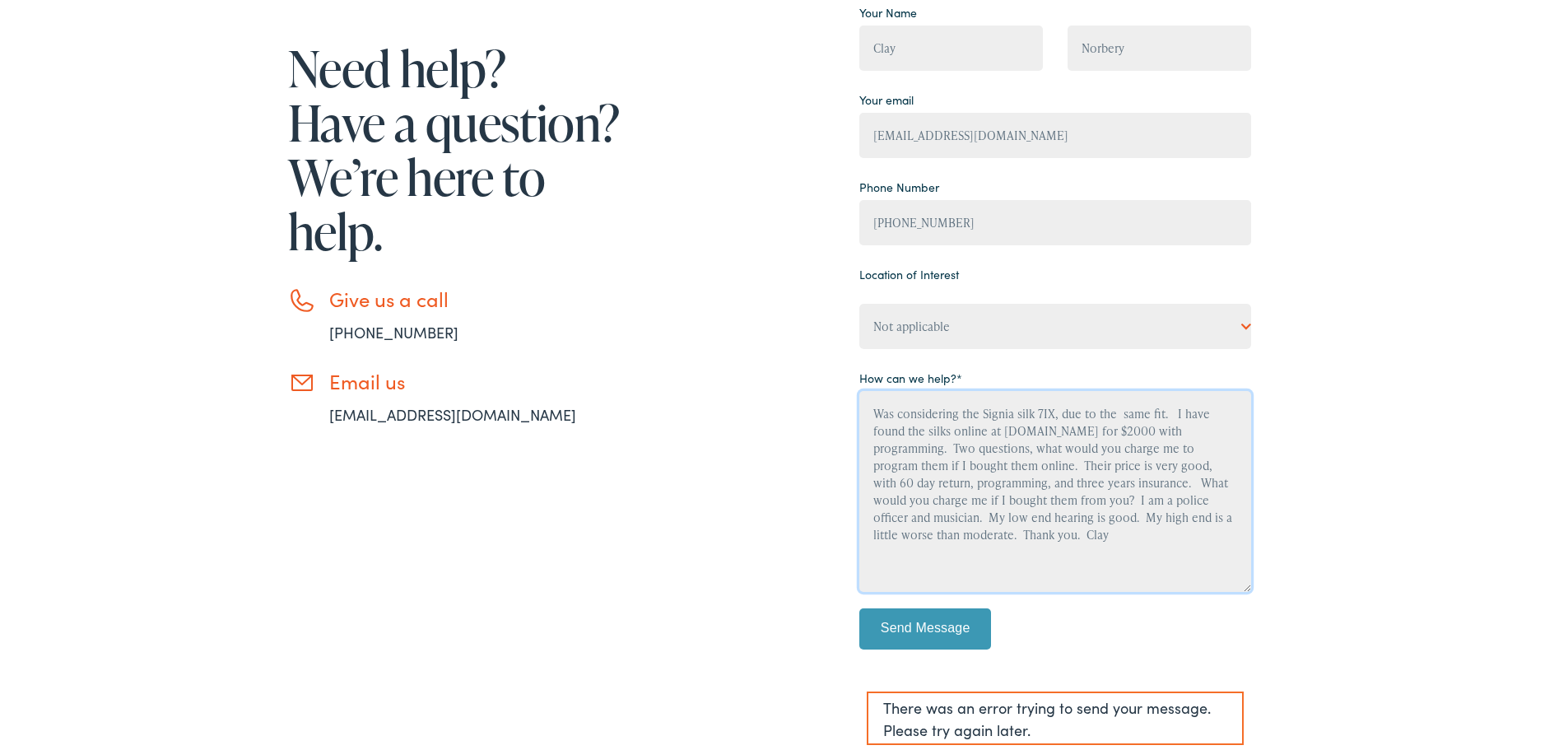
scroll to position [411, 0]
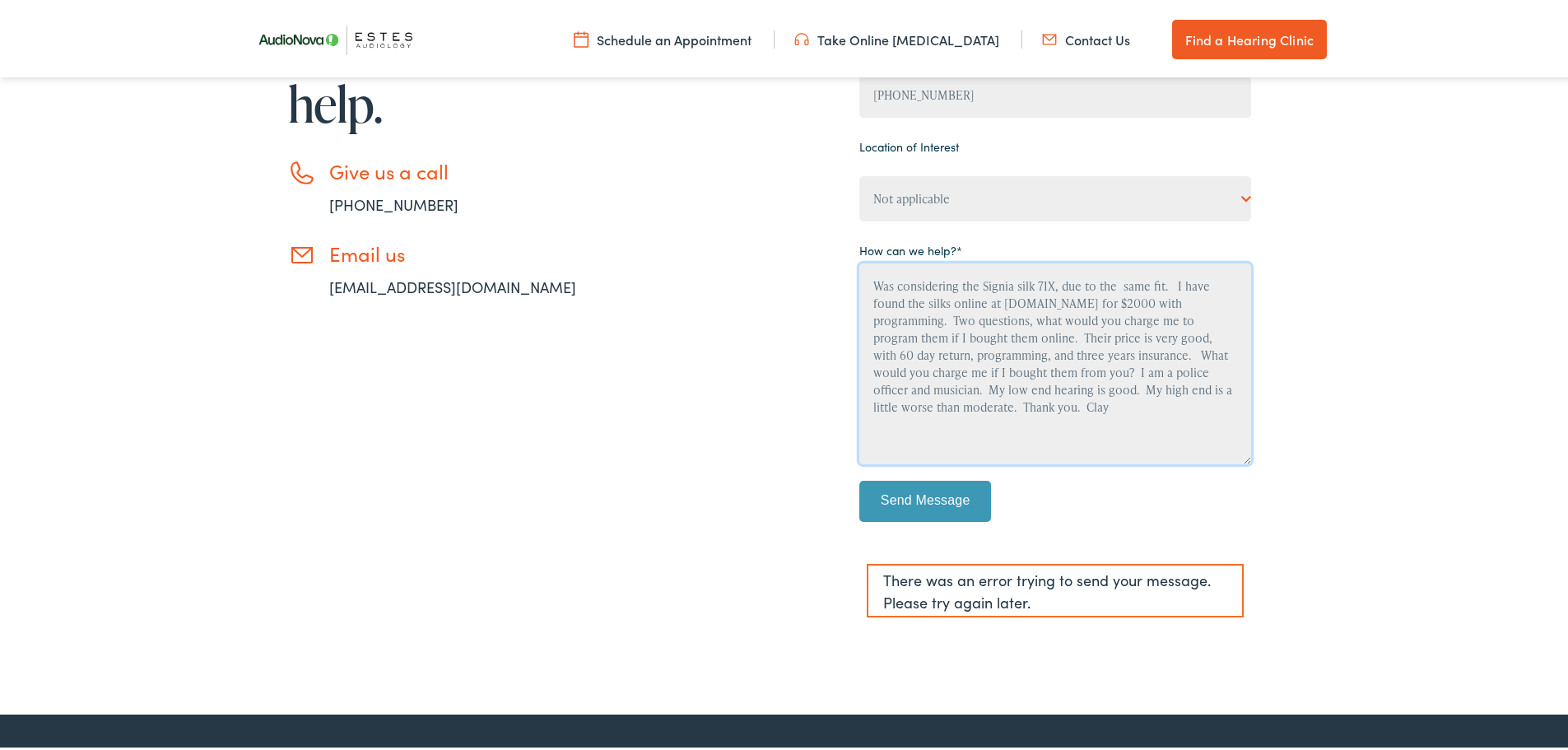
type textarea "Was considering the Signia silk 7IX, due to the same fit. I have found the silk…"
click at [951, 490] on input "Send Message" at bounding box center [925, 498] width 132 height 41
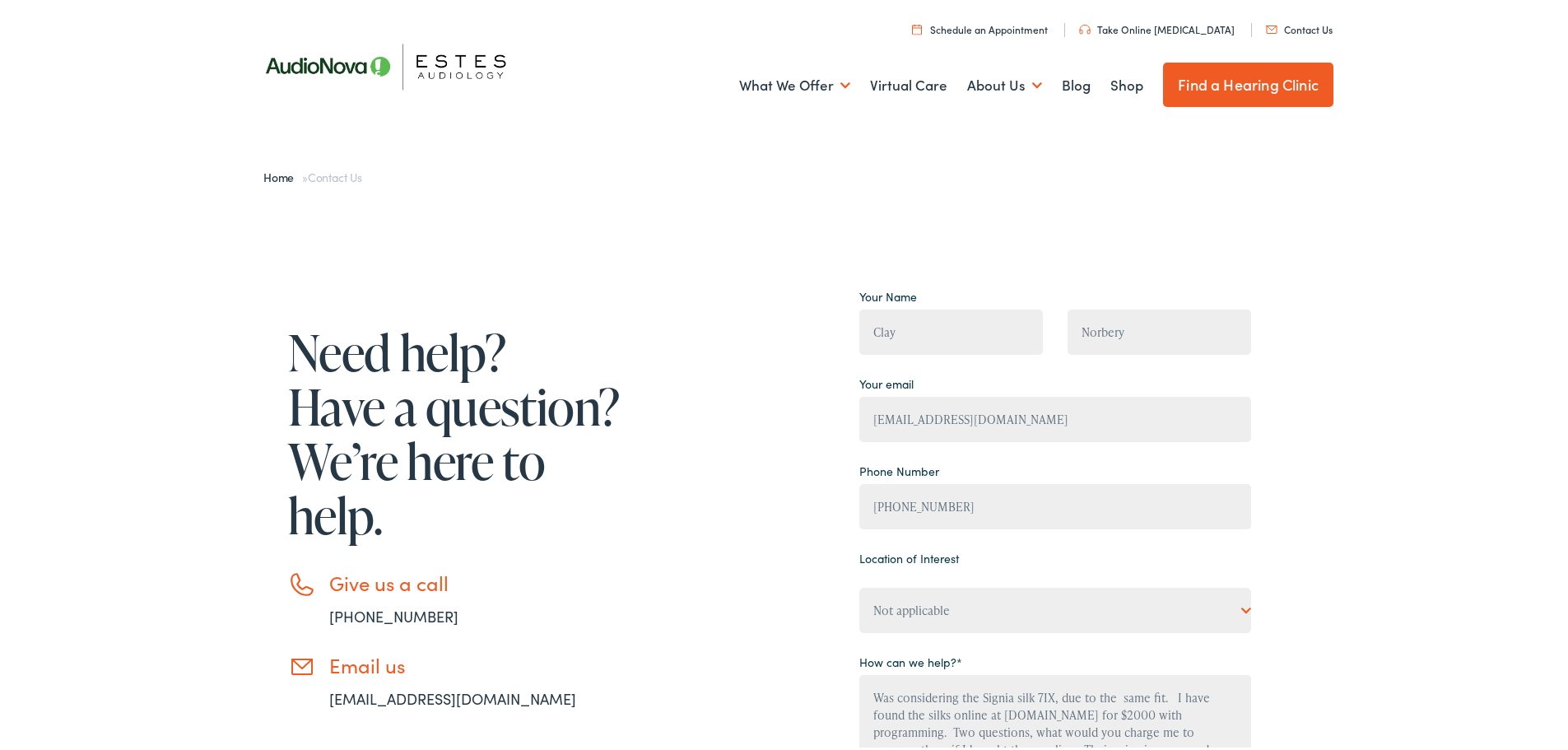
scroll to position [0, 0]
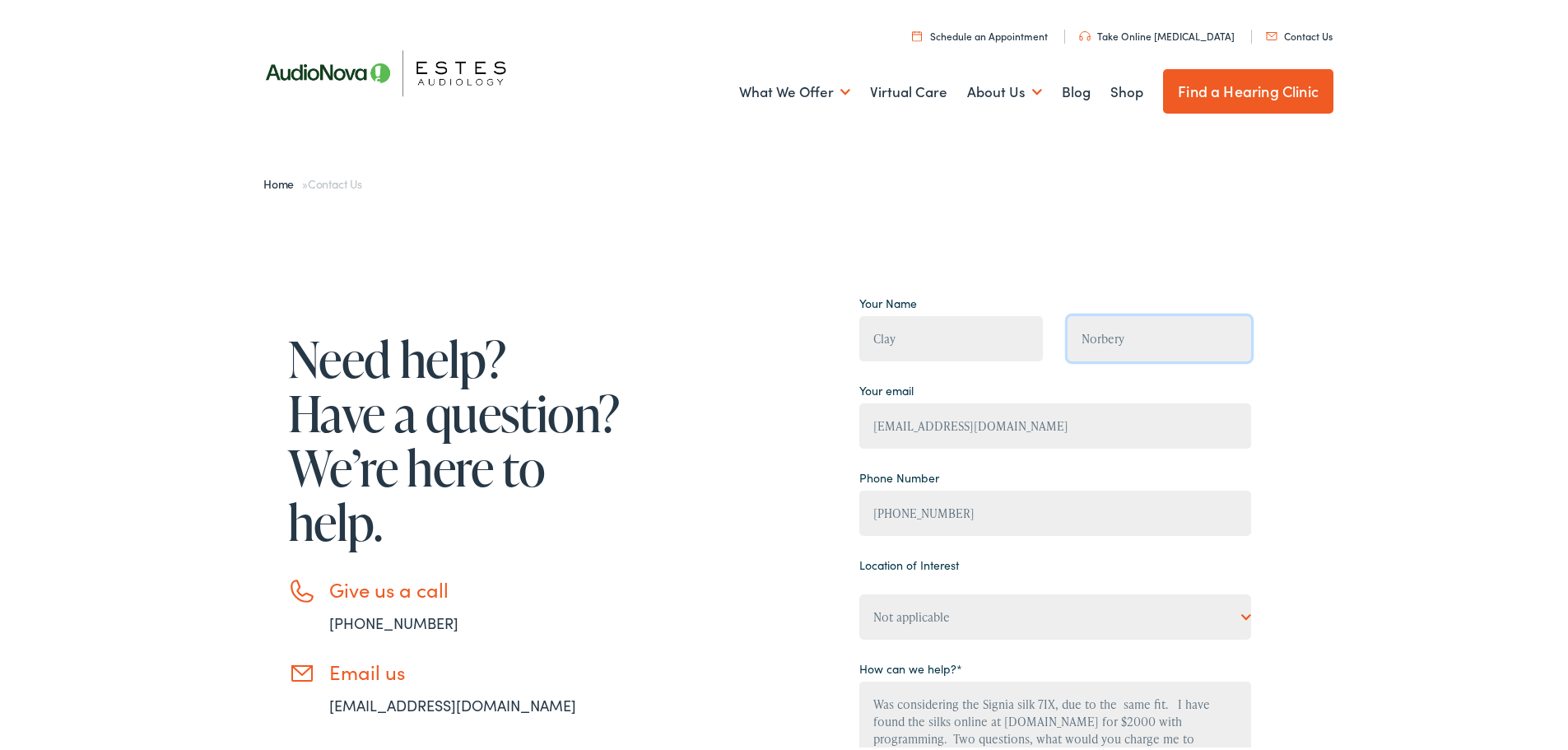
drag, startPoint x: 1126, startPoint y: 333, endPoint x: 1067, endPoint y: 328, distance: 59.2
click at [1068, 334] on input "Norbery" at bounding box center [1159, 335] width 183 height 46
click at [1078, 274] on div "Need help? Have a question? We’re here to help. Give us a call [PHONE_NUMBER] E…" at bounding box center [790, 667] width 1580 height 925
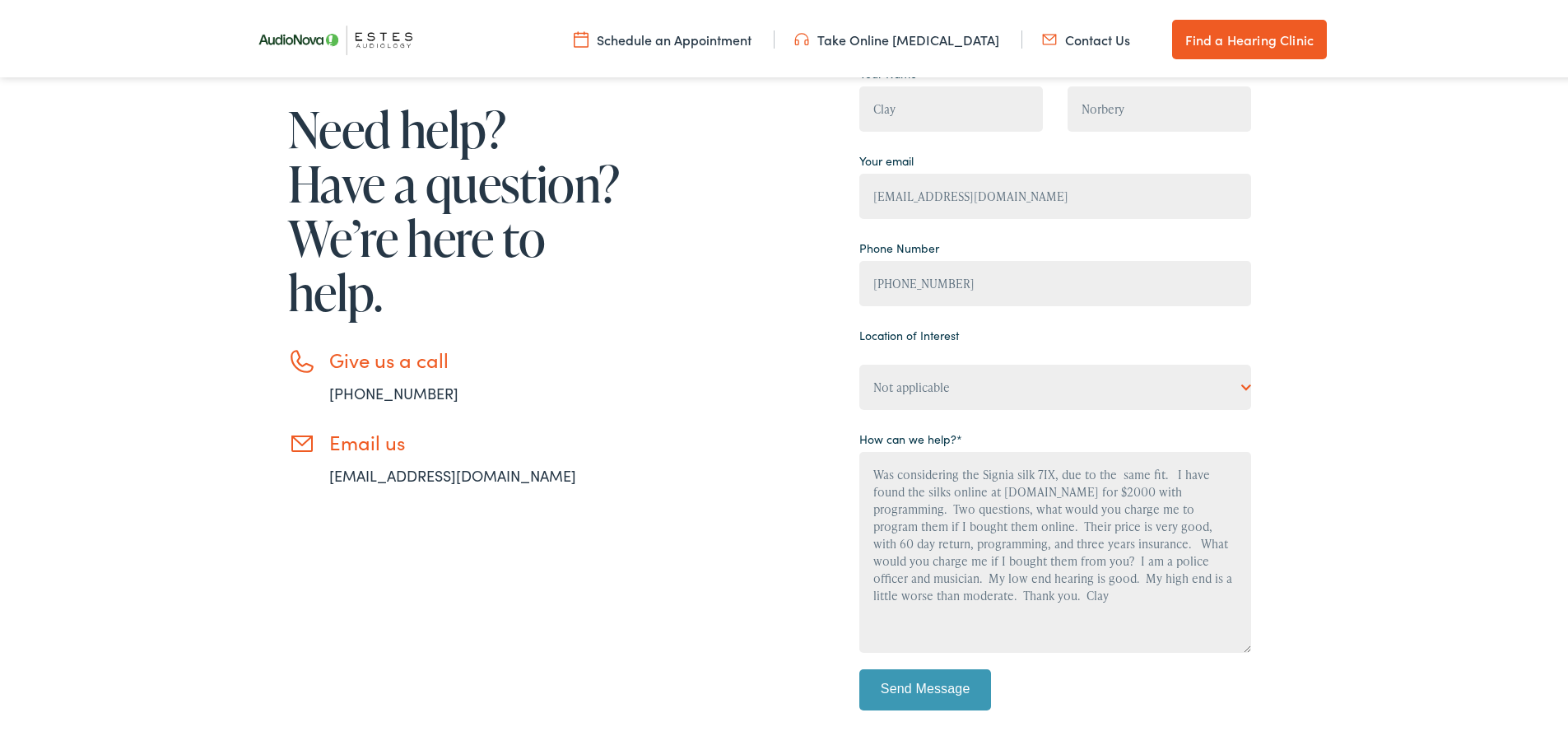
scroll to position [494, 0]
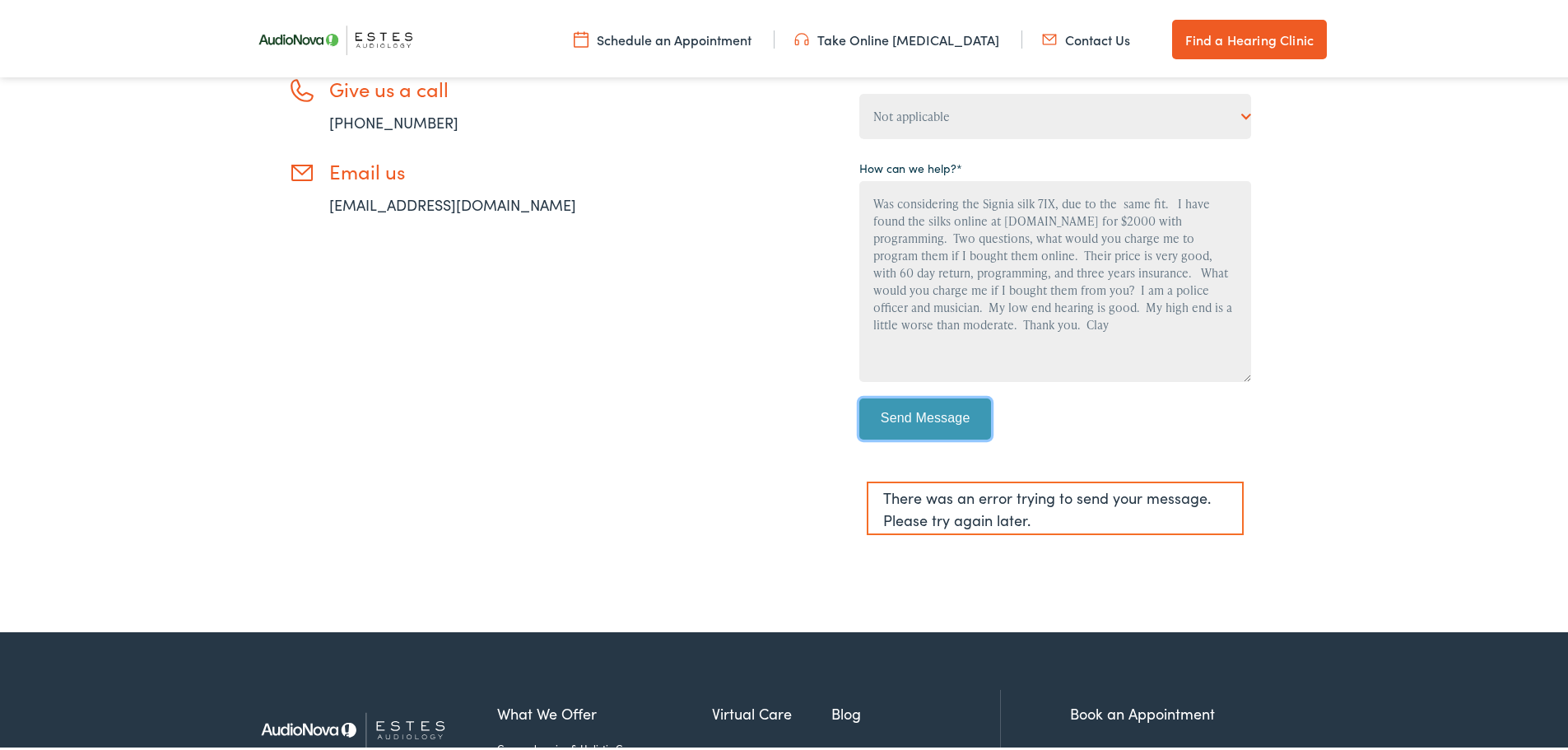
click at [941, 420] on input "Send Message" at bounding box center [925, 416] width 132 height 41
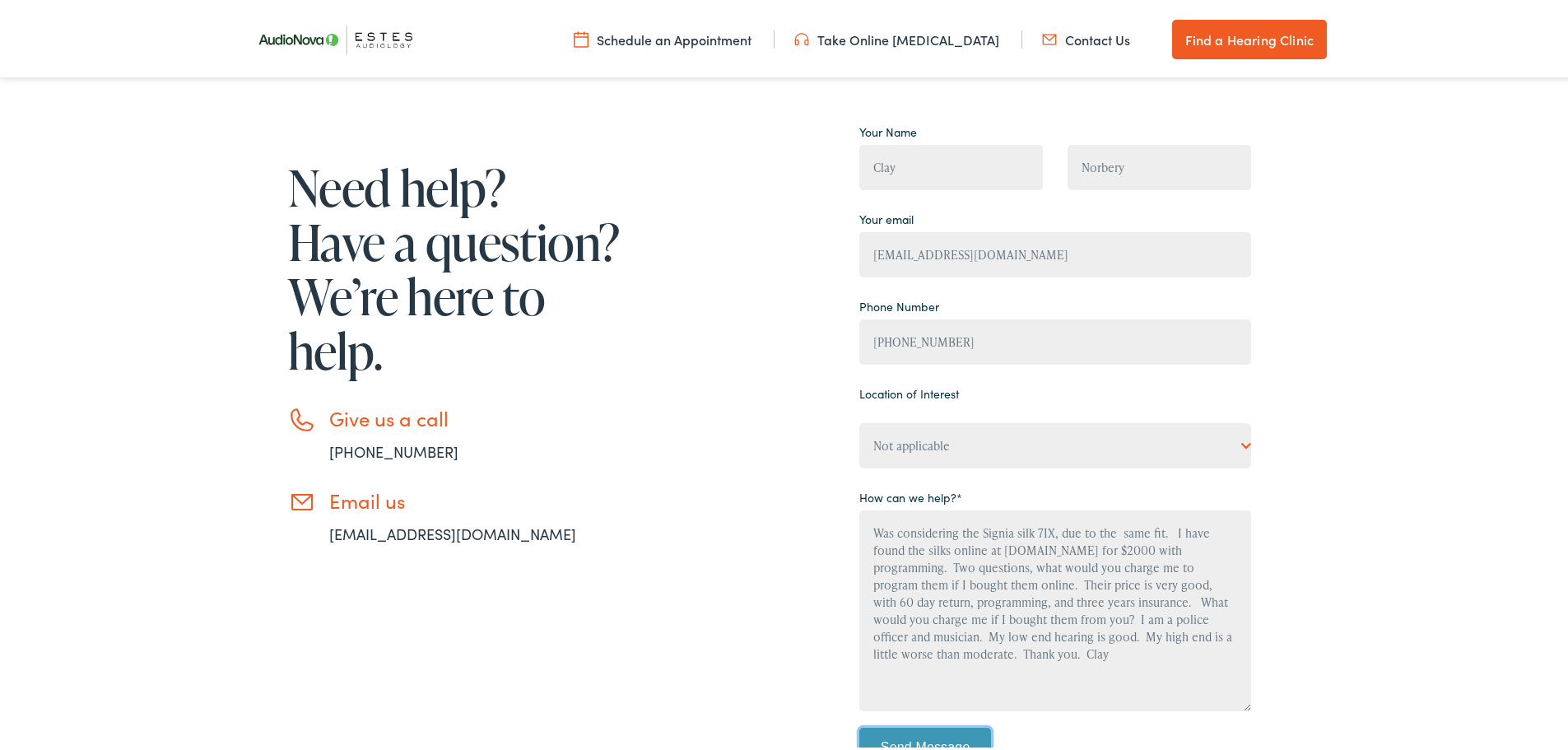
scroll to position [82, 0]
